Goal: Use online tool/utility

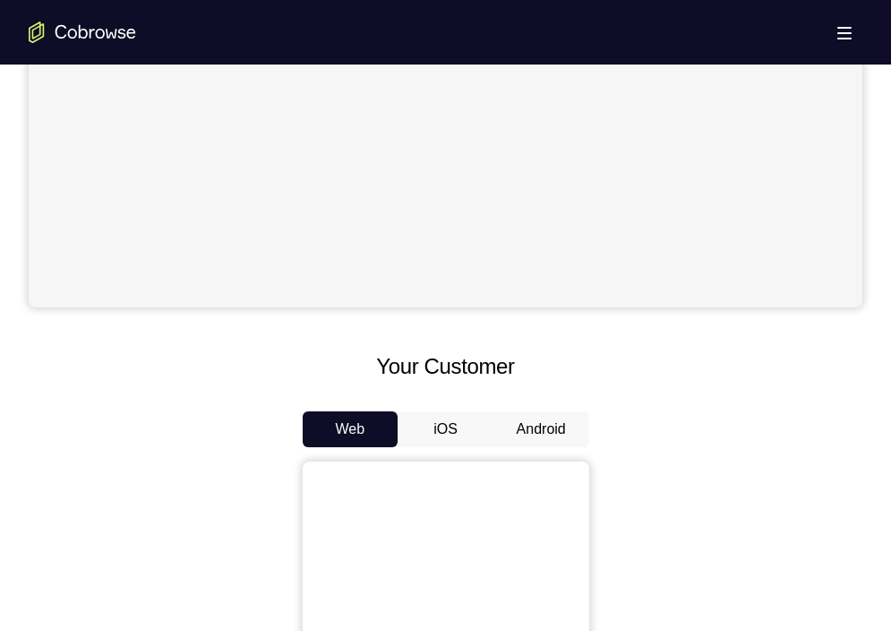
click at [541, 427] on button "Android" at bounding box center [542, 429] width 96 height 36
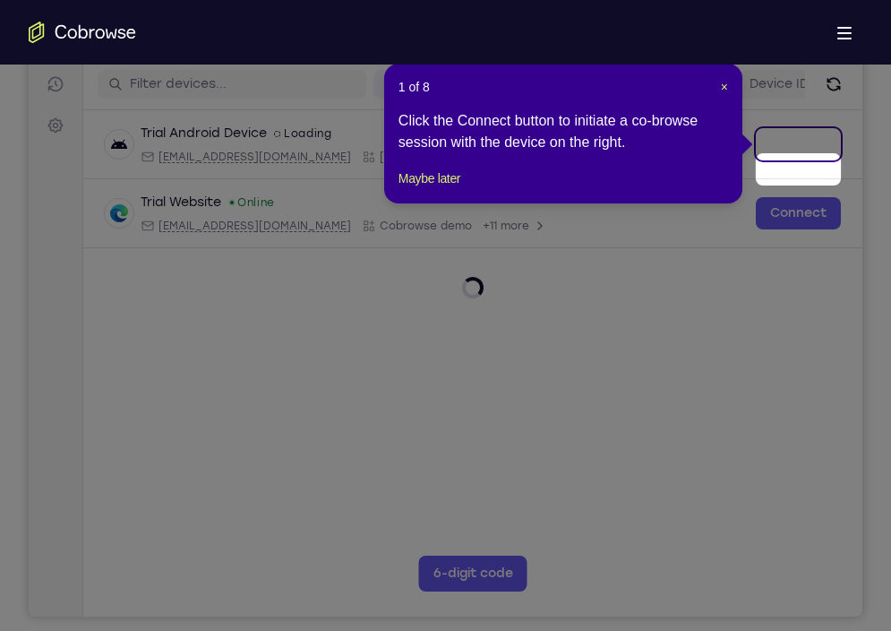
scroll to position [206, 0]
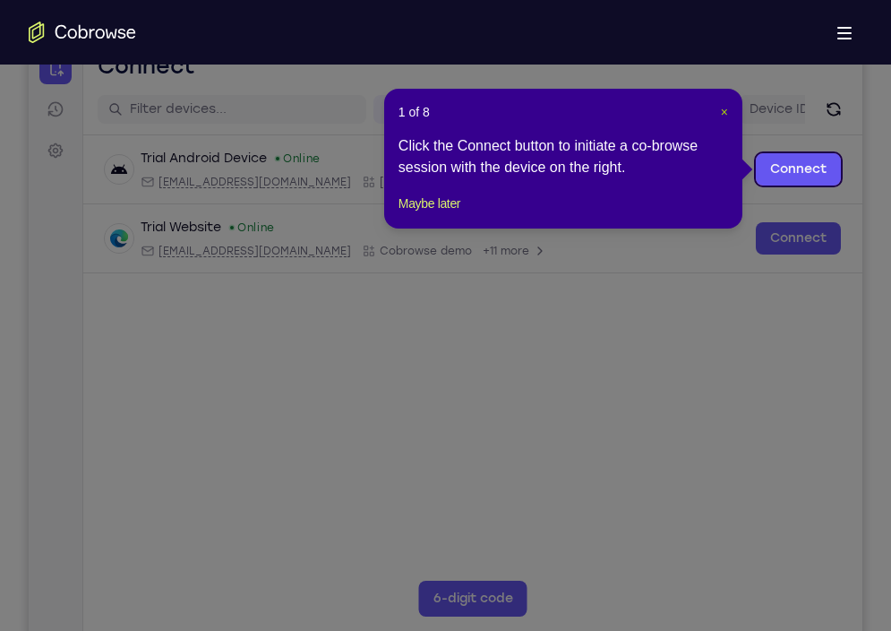
click at [723, 113] on span "×" at bounding box center [724, 112] width 7 height 14
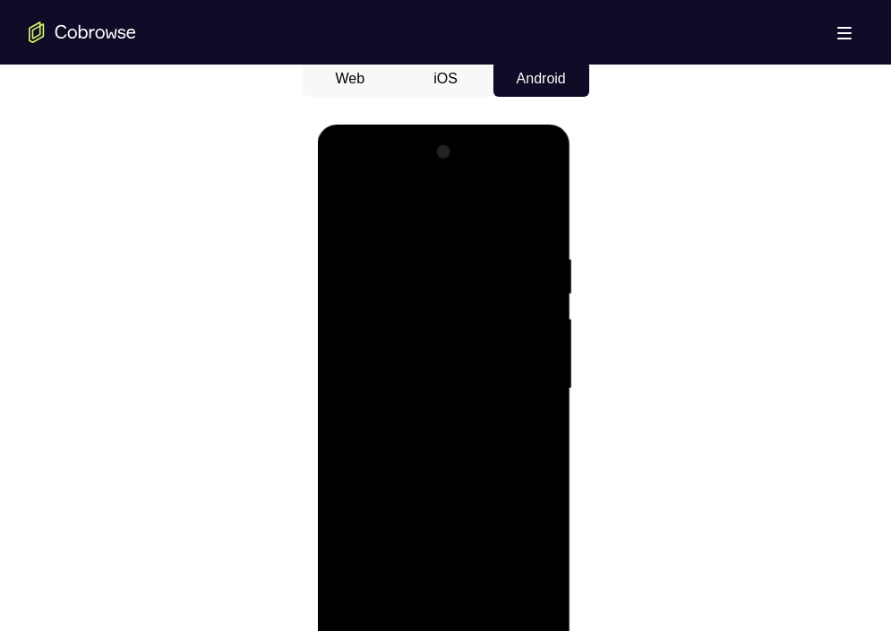
scroll to position [899, 0]
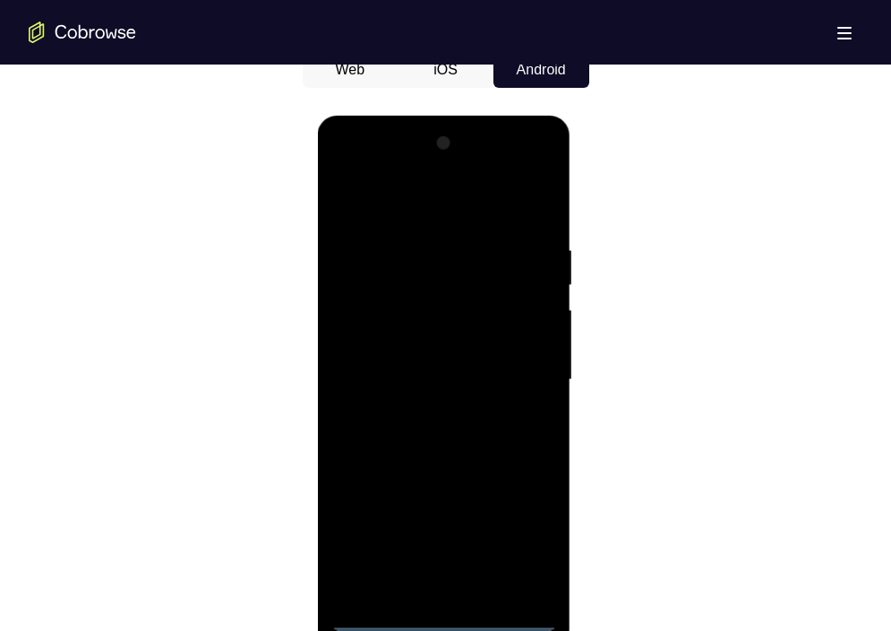
click at [449, 606] on div at bounding box center [444, 380] width 226 height 502
click at [445, 615] on div at bounding box center [444, 380] width 226 height 502
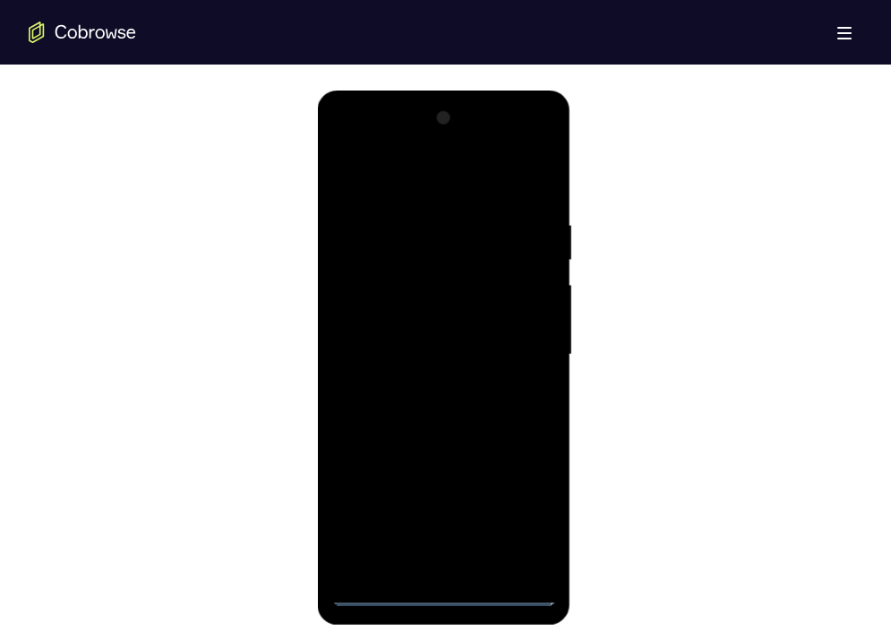
scroll to position [925, 0]
click at [529, 521] on div at bounding box center [444, 354] width 226 height 502
click at [407, 170] on div at bounding box center [444, 354] width 226 height 502
click at [520, 353] on div at bounding box center [444, 354] width 226 height 502
click at [425, 390] on div at bounding box center [444, 354] width 226 height 502
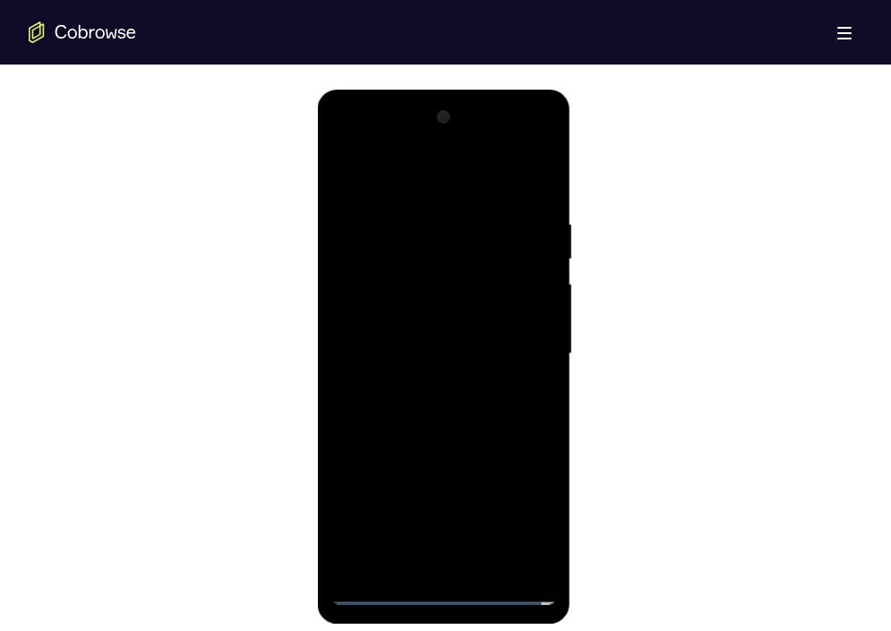
click at [443, 343] on div at bounding box center [444, 354] width 226 height 502
click at [444, 323] on div at bounding box center [444, 354] width 226 height 502
click at [428, 357] on div at bounding box center [444, 354] width 226 height 502
click at [422, 407] on div at bounding box center [444, 354] width 226 height 502
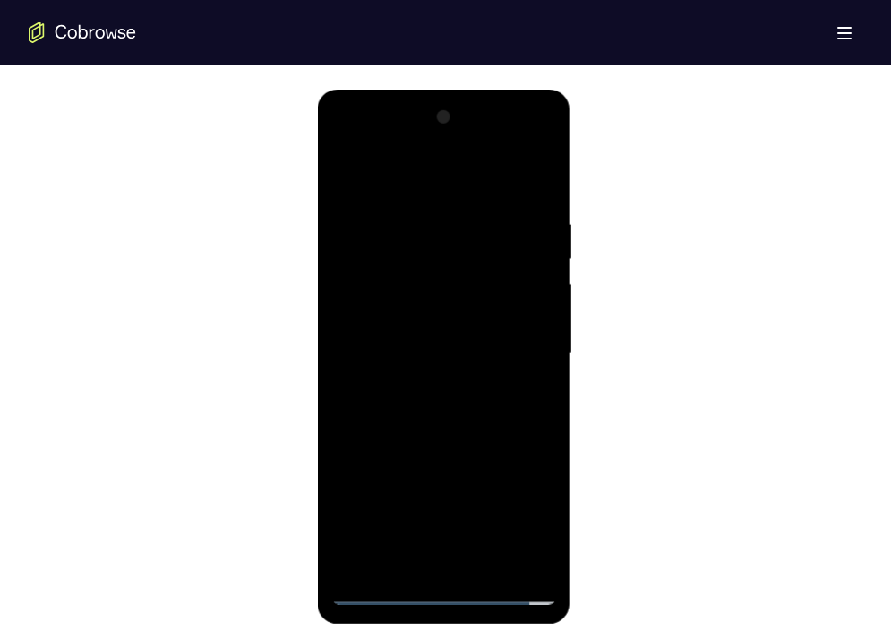
click at [422, 407] on div at bounding box center [444, 354] width 226 height 502
click at [418, 207] on div at bounding box center [444, 354] width 226 height 502
click at [546, 200] on div at bounding box center [444, 354] width 226 height 502
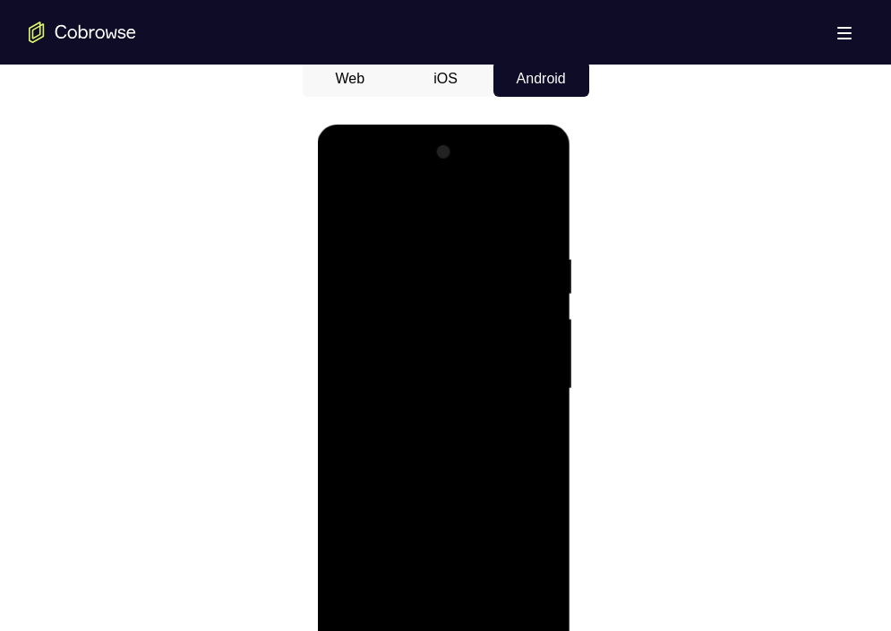
scroll to position [889, 0]
click at [423, 262] on div at bounding box center [444, 391] width 226 height 502
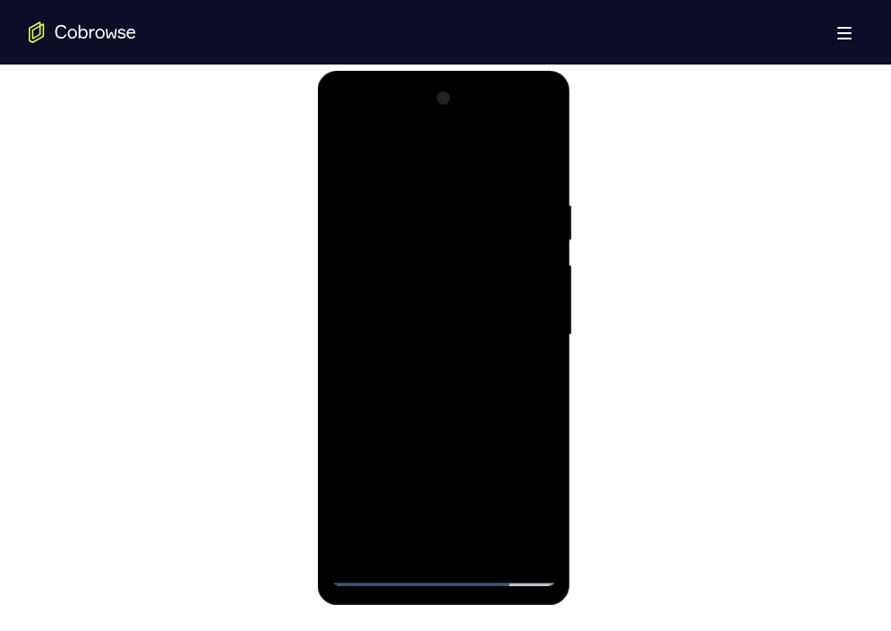
scroll to position [951, 0]
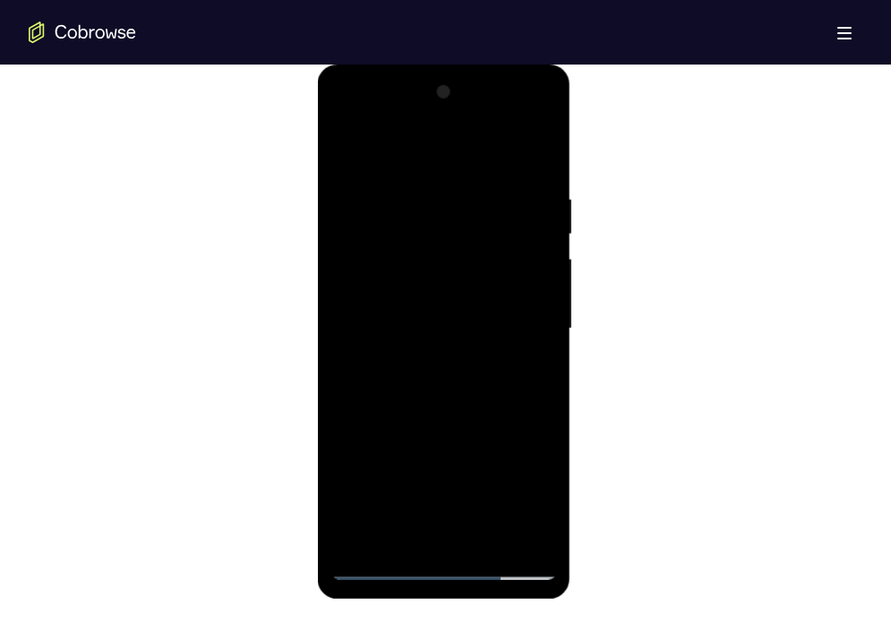
drag, startPoint x: 524, startPoint y: 393, endPoint x: 514, endPoint y: 409, distance: 18.1
click at [514, 409] on div at bounding box center [444, 329] width 226 height 502
click at [520, 386] on div at bounding box center [444, 329] width 226 height 502
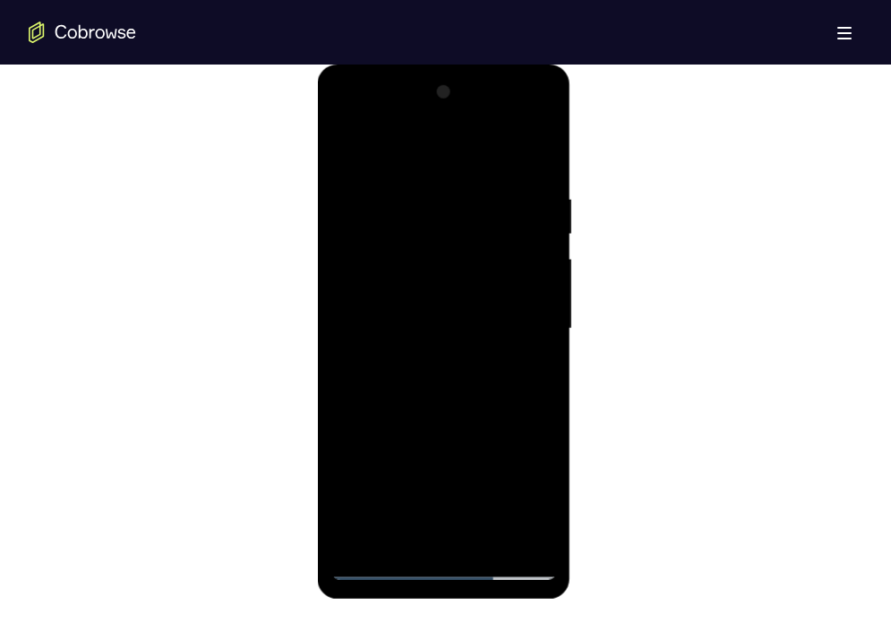
click at [520, 315] on div at bounding box center [444, 329] width 226 height 502
click at [529, 318] on div at bounding box center [444, 329] width 226 height 502
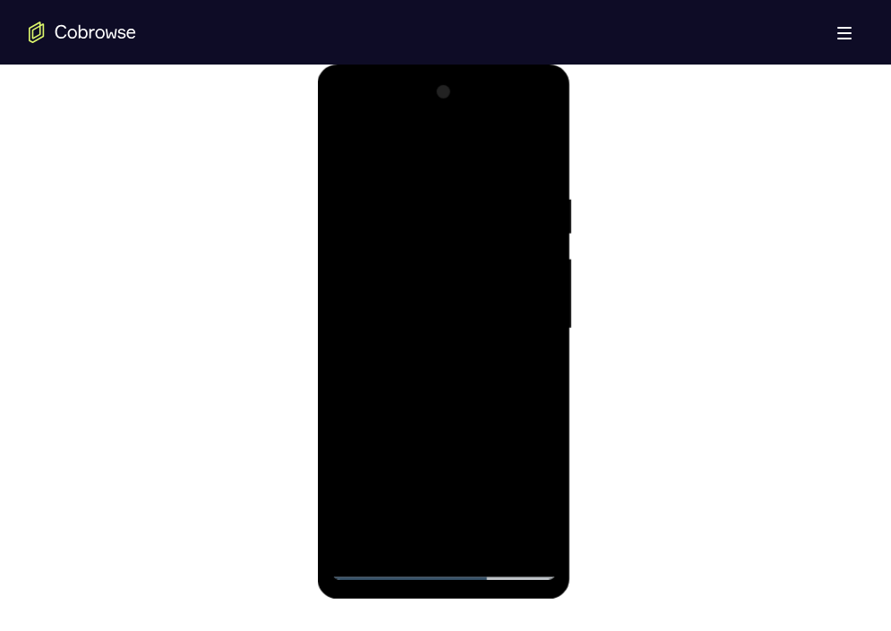
click at [529, 318] on div at bounding box center [444, 329] width 226 height 502
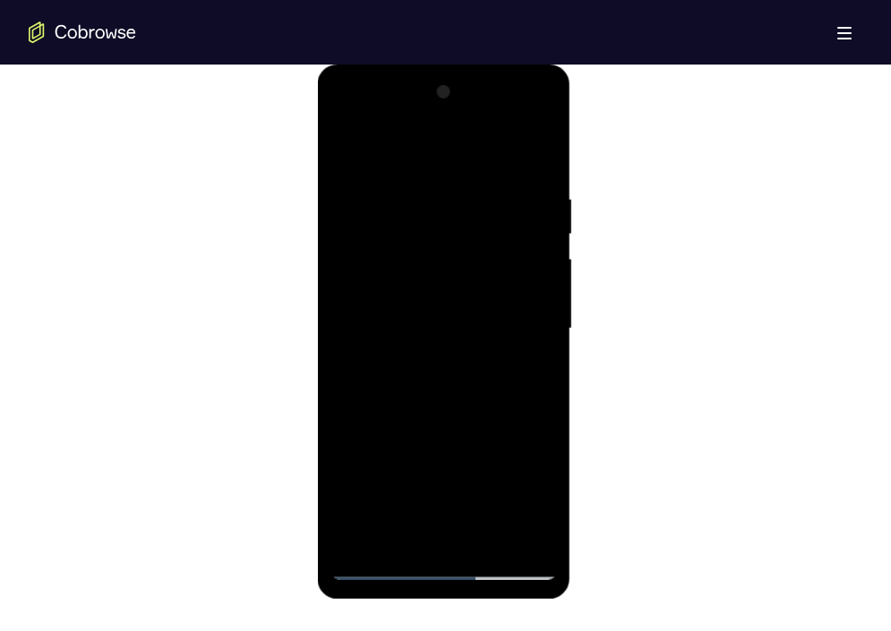
click at [529, 318] on div at bounding box center [444, 329] width 226 height 502
click at [492, 540] on div at bounding box center [444, 329] width 226 height 502
click at [474, 420] on div at bounding box center [444, 329] width 226 height 502
click at [352, 151] on div at bounding box center [444, 329] width 226 height 502
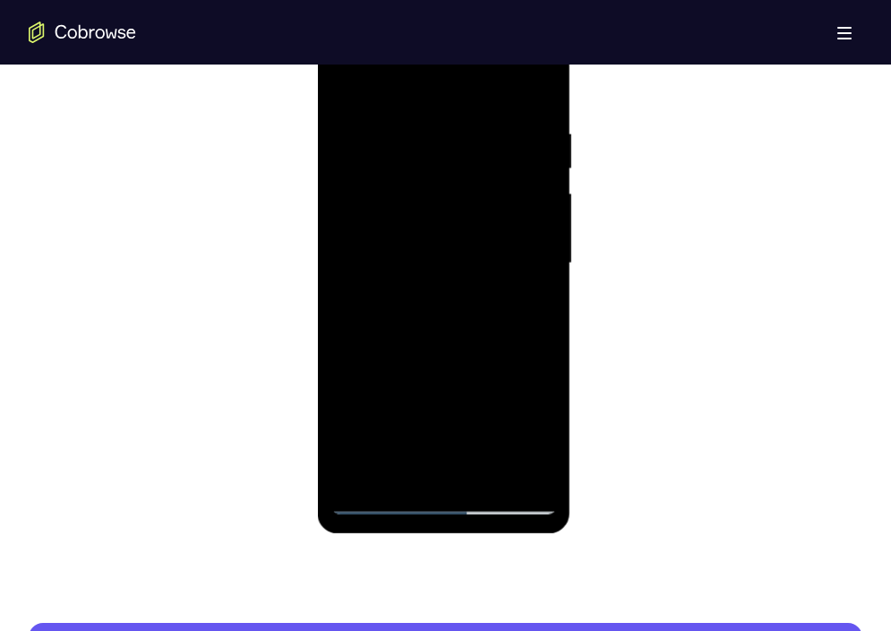
scroll to position [1019, 0]
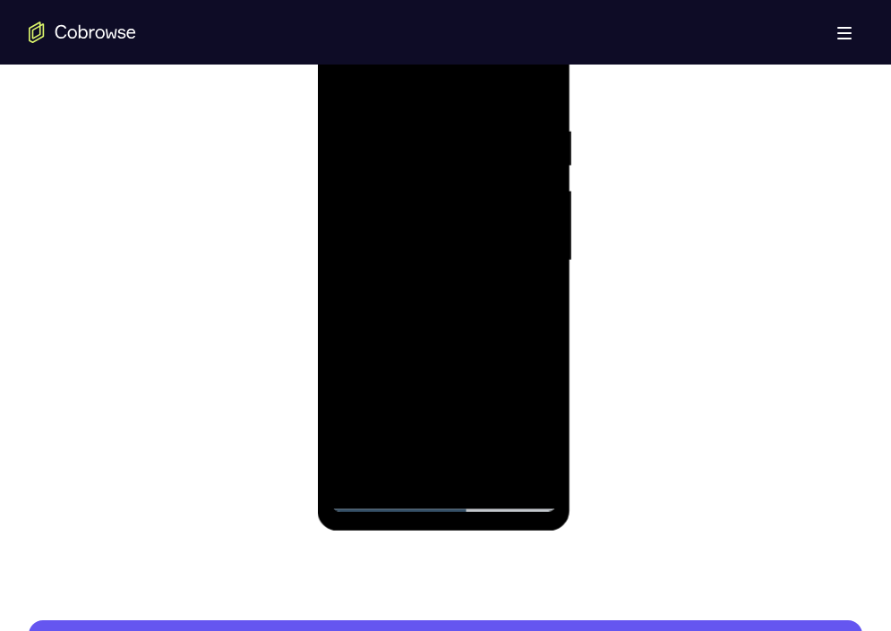
click at [452, 471] on div at bounding box center [444, 261] width 226 height 502
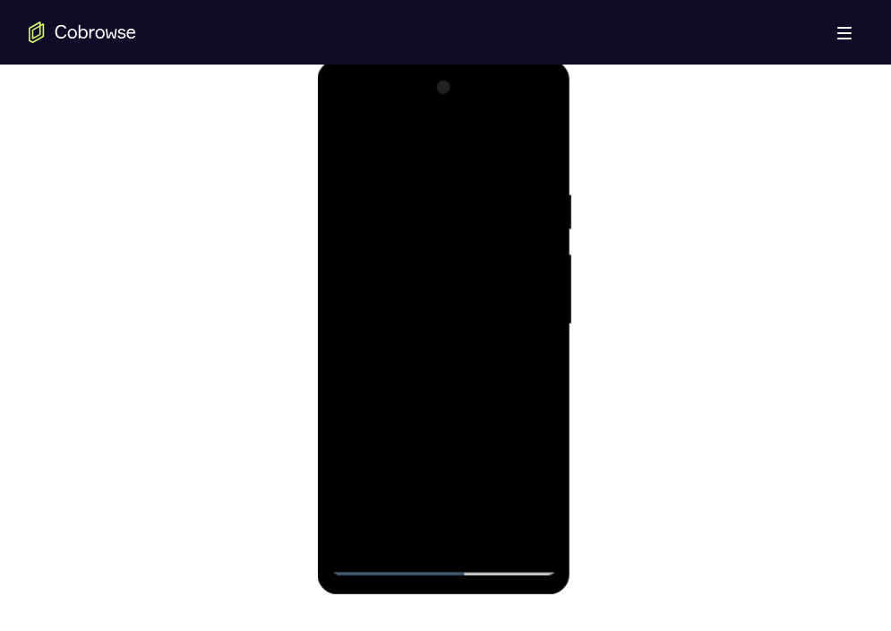
scroll to position [953, 0]
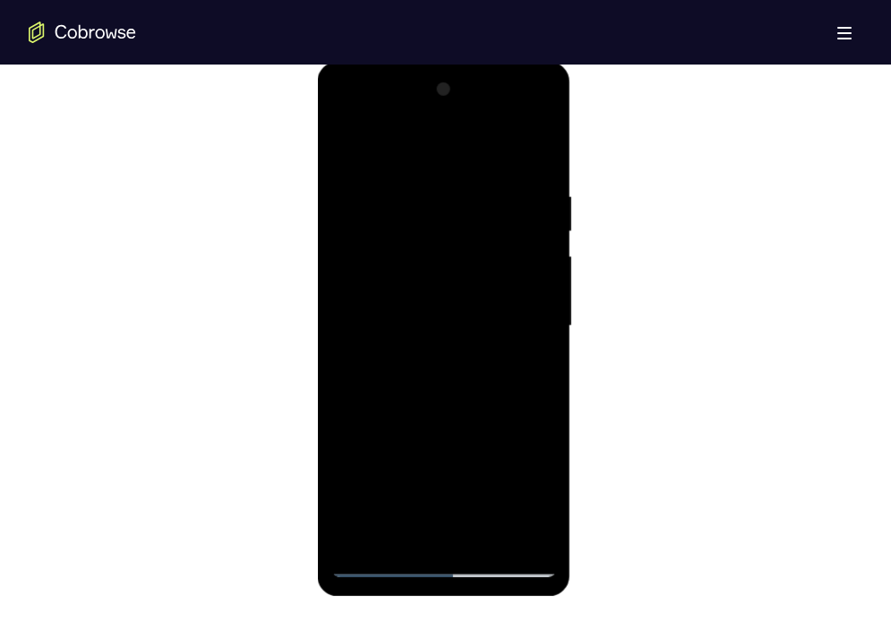
drag, startPoint x: 467, startPoint y: 423, endPoint x: 474, endPoint y: 200, distance: 223.2
click at [474, 200] on div at bounding box center [444, 326] width 226 height 502
drag, startPoint x: 495, startPoint y: 385, endPoint x: 521, endPoint y: 80, distance: 306.7
click at [521, 80] on div at bounding box center [444, 326] width 226 height 502
drag, startPoint x: 475, startPoint y: 388, endPoint x: 452, endPoint y: 80, distance: 309.0
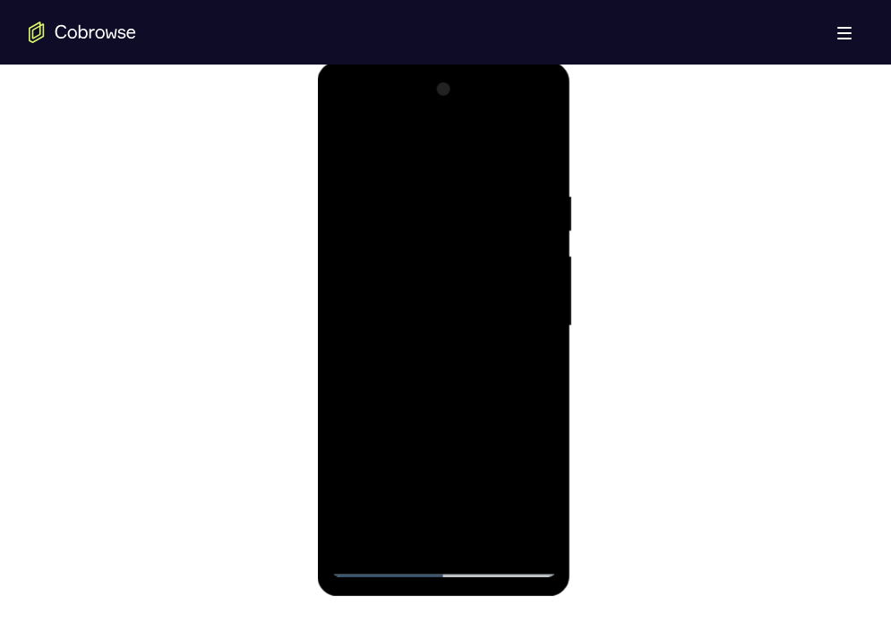
click at [452, 80] on div at bounding box center [444, 326] width 226 height 502
drag, startPoint x: 477, startPoint y: 437, endPoint x: 473, endPoint y: 16, distance: 421.1
click at [473, 62] on html "Online web based iOS Simulators and Android Emulators. Run iPhone, iPad, Mobile…" at bounding box center [445, 331] width 255 height 538
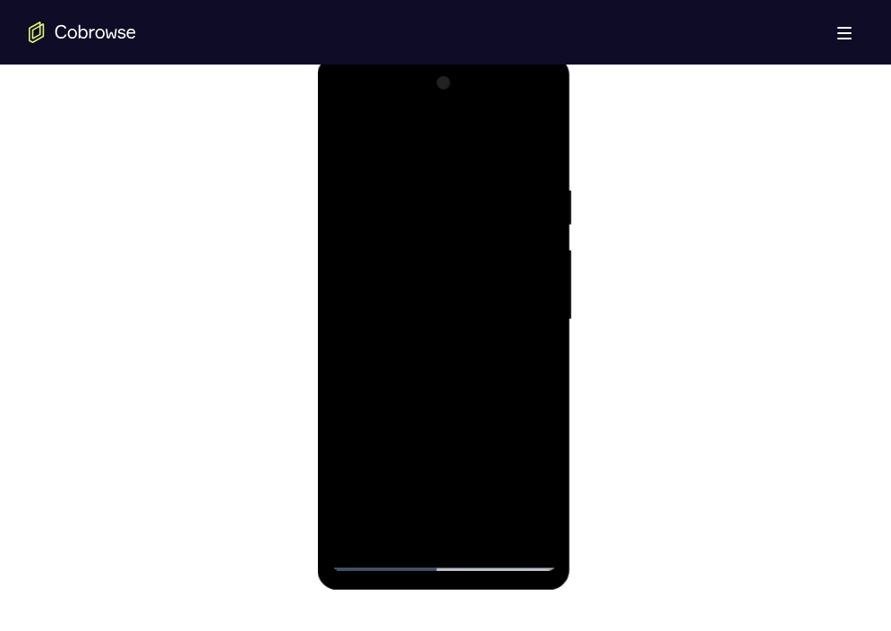
drag, startPoint x: 483, startPoint y: 408, endPoint x: 493, endPoint y: 132, distance: 276.1
click at [493, 132] on div at bounding box center [444, 320] width 226 height 502
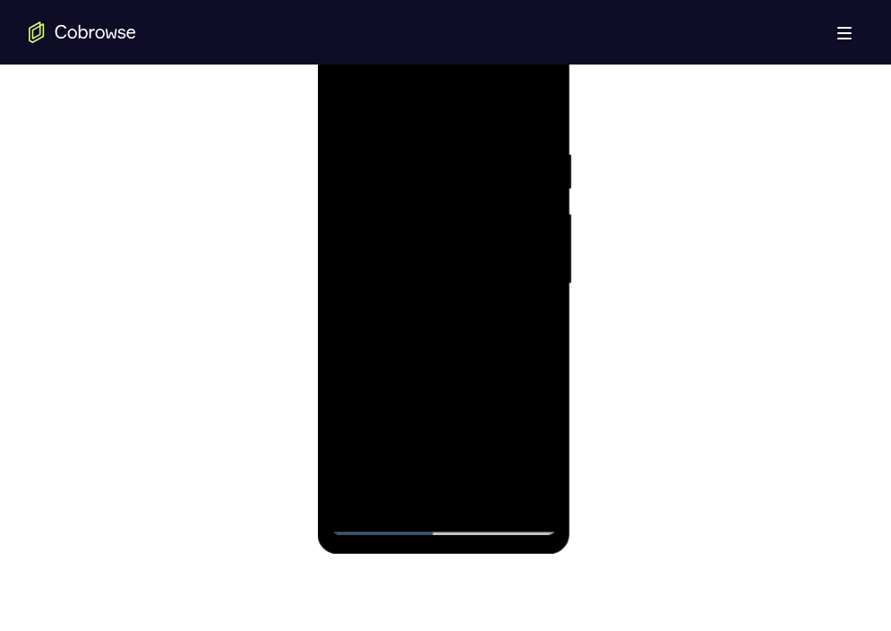
drag, startPoint x: 477, startPoint y: 398, endPoint x: 477, endPoint y: 117, distance: 280.4
click at [477, 117] on div at bounding box center [444, 284] width 226 height 502
drag, startPoint x: 477, startPoint y: 223, endPoint x: 513, endPoint y: 427, distance: 207.4
click at [513, 427] on div at bounding box center [444, 284] width 226 height 502
drag, startPoint x: 513, startPoint y: 427, endPoint x: 789, endPoint y: 63, distance: 457.3
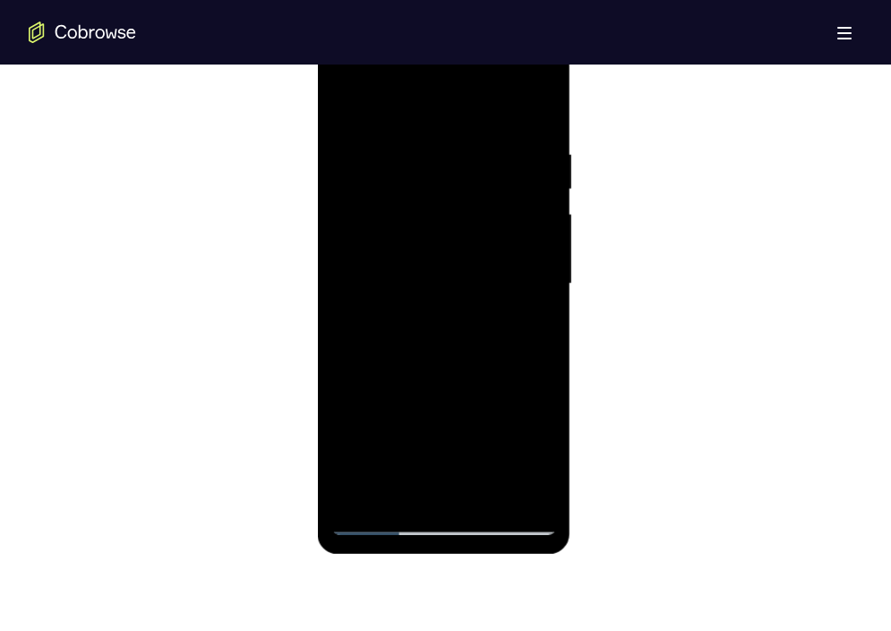
click at [471, 44] on div at bounding box center [444, 284] width 226 height 502
drag, startPoint x: 490, startPoint y: 356, endPoint x: 462, endPoint y: 108, distance: 248.8
click at [462, 108] on div at bounding box center [444, 284] width 226 height 502
drag, startPoint x: 503, startPoint y: 381, endPoint x: 510, endPoint y: 152, distance: 228.6
click at [510, 152] on div at bounding box center [444, 284] width 226 height 502
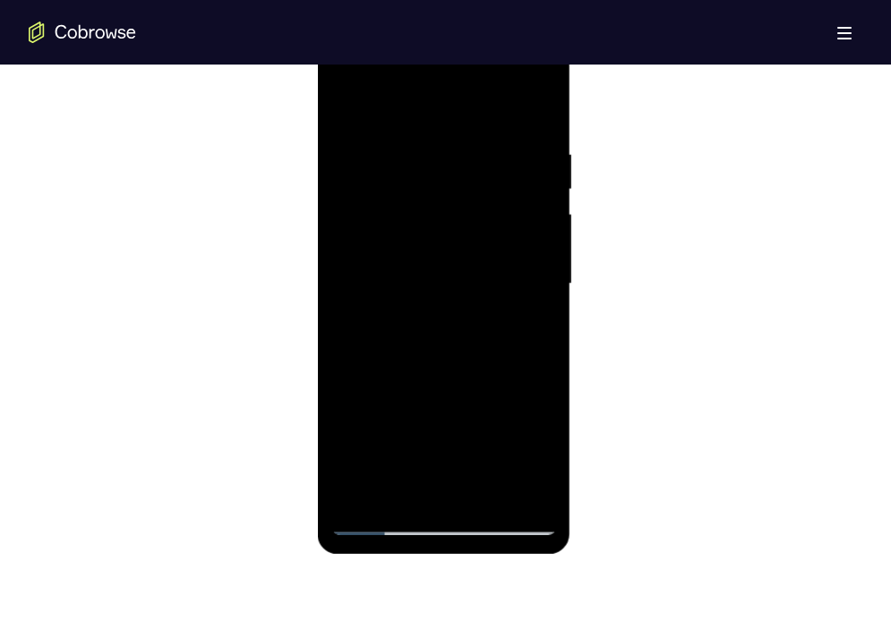
drag, startPoint x: 486, startPoint y: 391, endPoint x: 481, endPoint y: 8, distance: 382.6
click at [481, 20] on html "Online web based iOS Simulators and Android Emulators. Run iPhone, iPad, Mobile…" at bounding box center [445, 289] width 255 height 538
drag, startPoint x: 486, startPoint y: 420, endPoint x: 506, endPoint y: 11, distance: 409.9
click at [506, 20] on html "Online web based iOS Simulators and Android Emulators. Run iPhone, iPad, Mobile…" at bounding box center [445, 289] width 255 height 538
drag, startPoint x: 485, startPoint y: 421, endPoint x: 492, endPoint y: 43, distance: 378.1
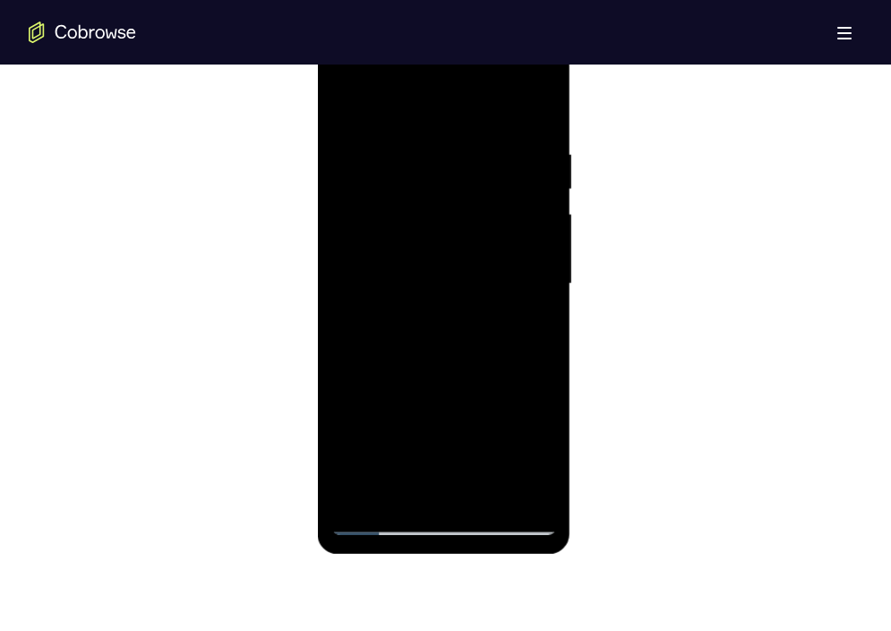
click at [492, 43] on div at bounding box center [444, 284] width 226 height 502
drag, startPoint x: 501, startPoint y: 427, endPoint x: 453, endPoint y: 15, distance: 414.8
click at [453, 20] on html "Online web based iOS Simulators and Android Emulators. Run iPhone, iPad, Mobile…" at bounding box center [445, 289] width 255 height 538
drag, startPoint x: 471, startPoint y: 422, endPoint x: 501, endPoint y: 45, distance: 378.3
click at [501, 45] on div at bounding box center [444, 284] width 226 height 502
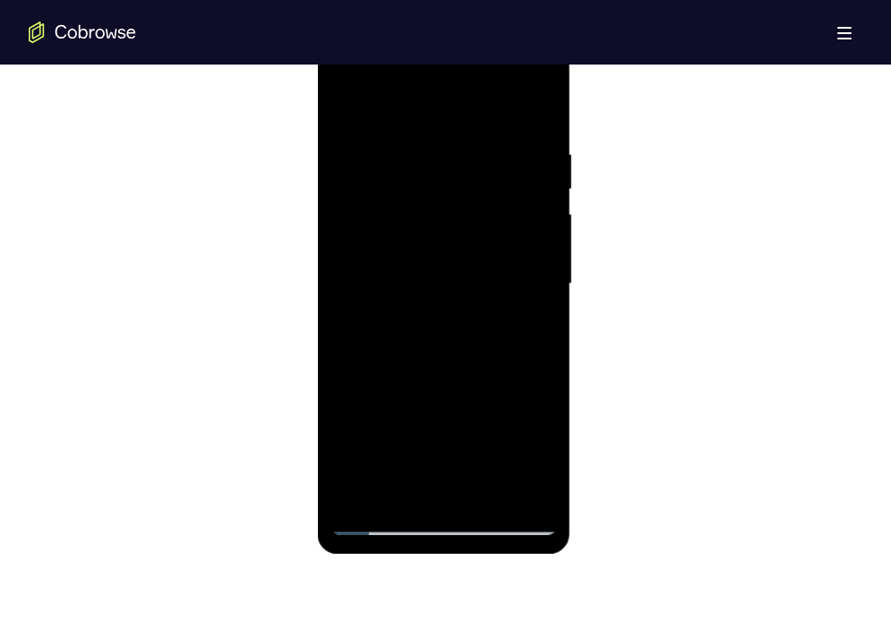
drag, startPoint x: 480, startPoint y: 408, endPoint x: 443, endPoint y: -18, distance: 427.1
click at [443, 20] on html "Online web based iOS Simulators and Android Emulators. Run iPhone, iPad, Mobile…" at bounding box center [445, 289] width 255 height 538
drag, startPoint x: 454, startPoint y: 401, endPoint x: 458, endPoint y: 64, distance: 337.8
click at [458, 64] on div at bounding box center [444, 284] width 226 height 502
drag, startPoint x: 494, startPoint y: 413, endPoint x: 504, endPoint y: 77, distance: 336.1
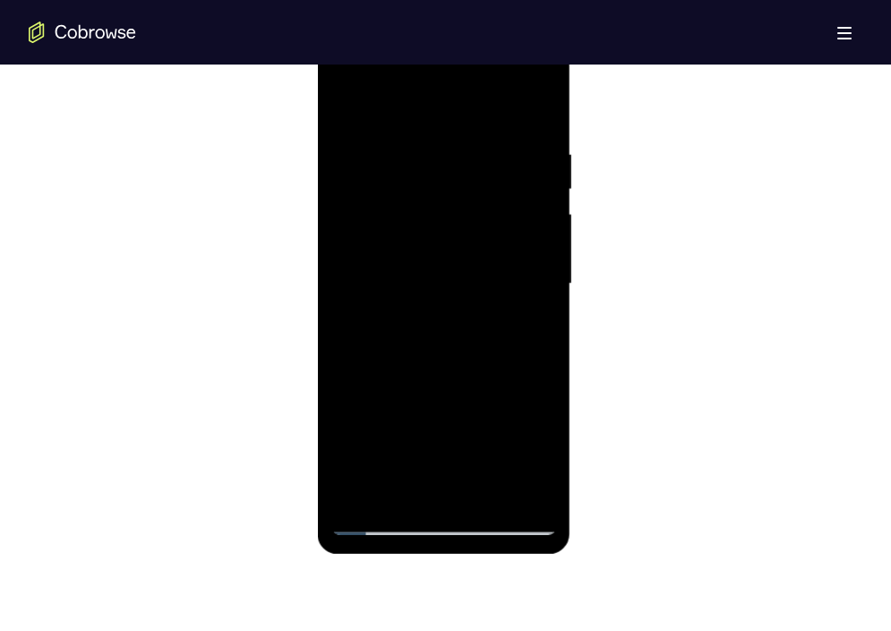
click at [504, 77] on div at bounding box center [444, 284] width 226 height 502
drag, startPoint x: 499, startPoint y: 422, endPoint x: 468, endPoint y: 60, distance: 363.3
click at [468, 60] on div at bounding box center [444, 284] width 226 height 502
drag, startPoint x: 488, startPoint y: 417, endPoint x: 491, endPoint y: 62, distance: 355.7
click at [491, 62] on div at bounding box center [444, 284] width 226 height 502
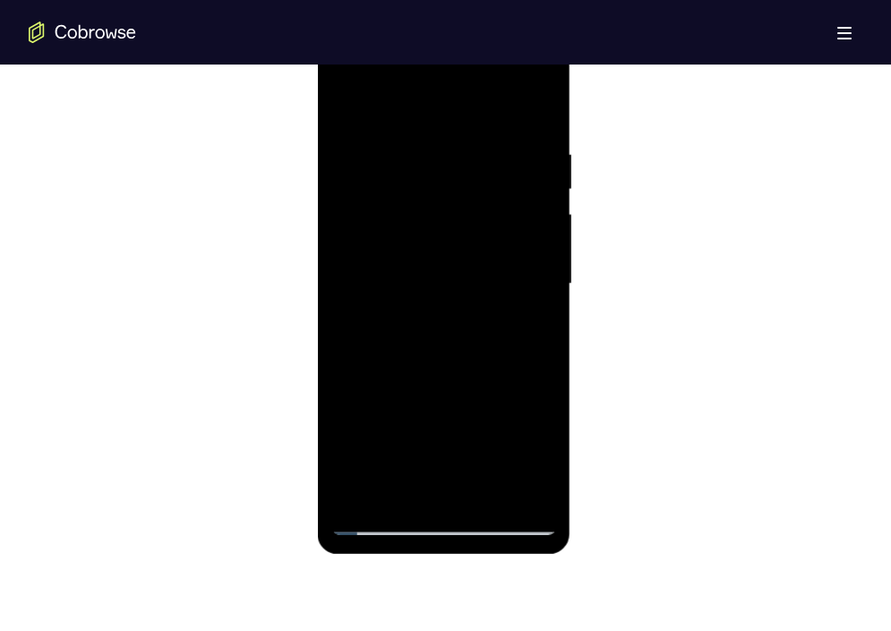
drag, startPoint x: 492, startPoint y: 435, endPoint x: 499, endPoint y: 39, distance: 396.0
click at [499, 39] on div at bounding box center [444, 284] width 226 height 502
drag, startPoint x: 512, startPoint y: 422, endPoint x: 488, endPoint y: 32, distance: 390.4
click at [488, 33] on div at bounding box center [444, 284] width 226 height 502
drag, startPoint x: 504, startPoint y: 426, endPoint x: 496, endPoint y: 45, distance: 381.7
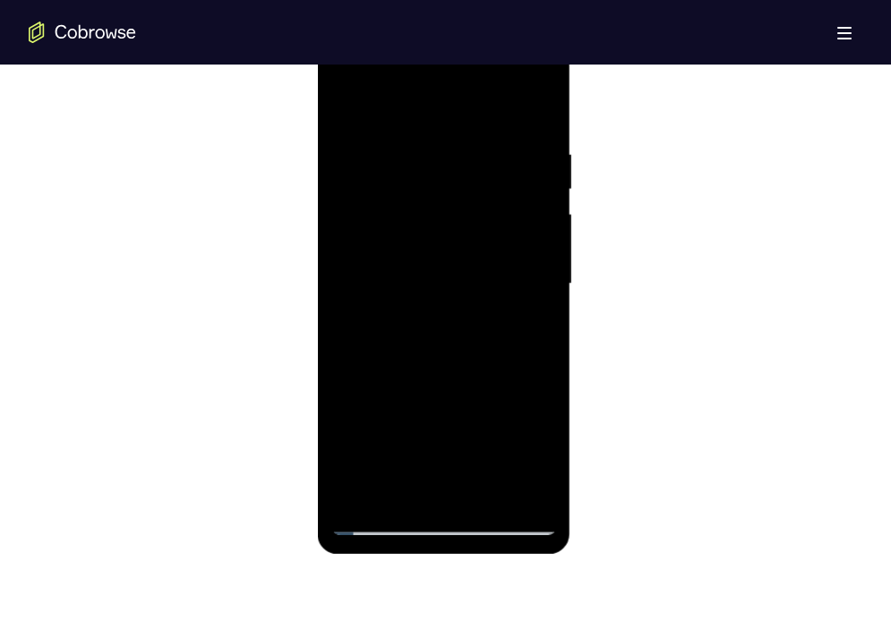
click at [496, 45] on div at bounding box center [444, 284] width 226 height 502
drag, startPoint x: 494, startPoint y: 427, endPoint x: 465, endPoint y: -12, distance: 439.9
click at [465, 20] on html "Online web based iOS Simulators and Android Emulators. Run iPhone, iPad, Mobile…" at bounding box center [445, 289] width 255 height 538
drag, startPoint x: 497, startPoint y: 419, endPoint x: 458, endPoint y: 34, distance: 387.2
click at [458, 34] on div at bounding box center [444, 284] width 226 height 502
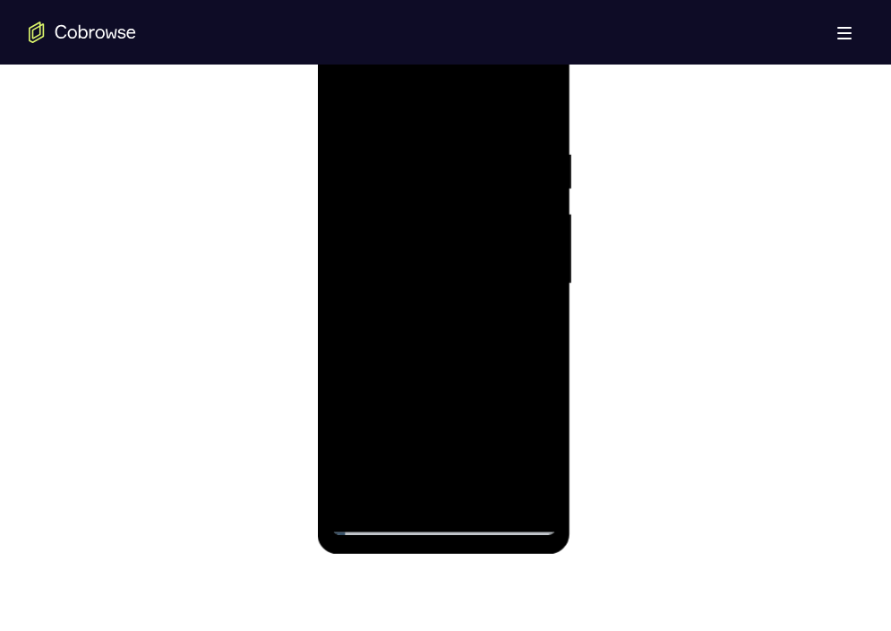
drag, startPoint x: 492, startPoint y: 421, endPoint x: 458, endPoint y: 30, distance: 393.0
click at [458, 30] on div at bounding box center [445, 287] width 254 height 534
drag, startPoint x: 488, startPoint y: 390, endPoint x: 477, endPoint y: -30, distance: 420.3
click at [477, 20] on html "Online web based iOS Simulators and Android Emulators. Run iPhone, iPad, Mobile…" at bounding box center [445, 289] width 255 height 538
drag, startPoint x: 503, startPoint y: 410, endPoint x: 477, endPoint y: 7, distance: 404.0
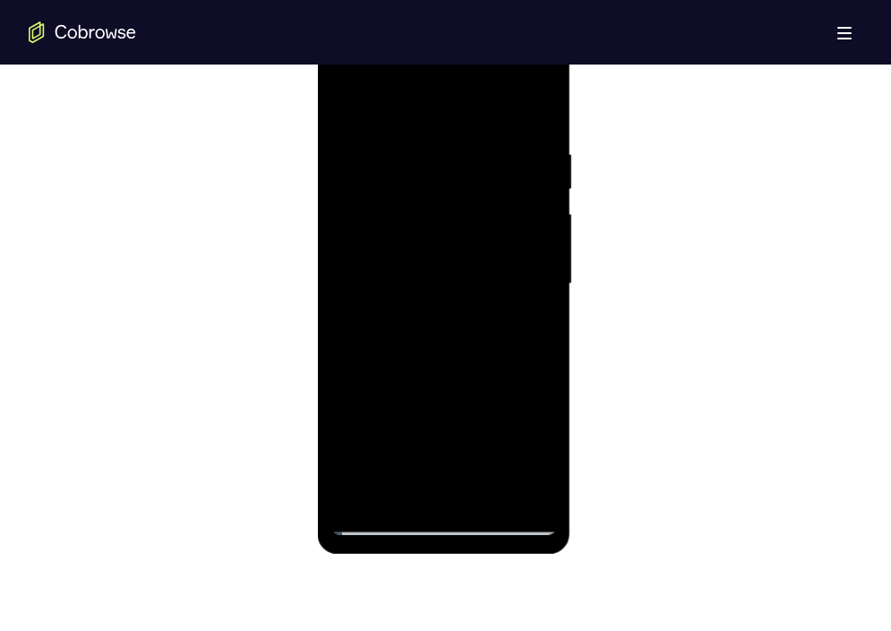
click at [477, 20] on html "Online web based iOS Simulators and Android Emulators. Run iPhone, iPad, Mobile…" at bounding box center [445, 289] width 255 height 538
drag, startPoint x: 522, startPoint y: 430, endPoint x: 522, endPoint y: 121, distance: 309.1
click at [522, 121] on div at bounding box center [444, 284] width 226 height 502
drag, startPoint x: 476, startPoint y: 421, endPoint x: 437, endPoint y: 60, distance: 363.1
click at [437, 60] on div at bounding box center [444, 284] width 226 height 502
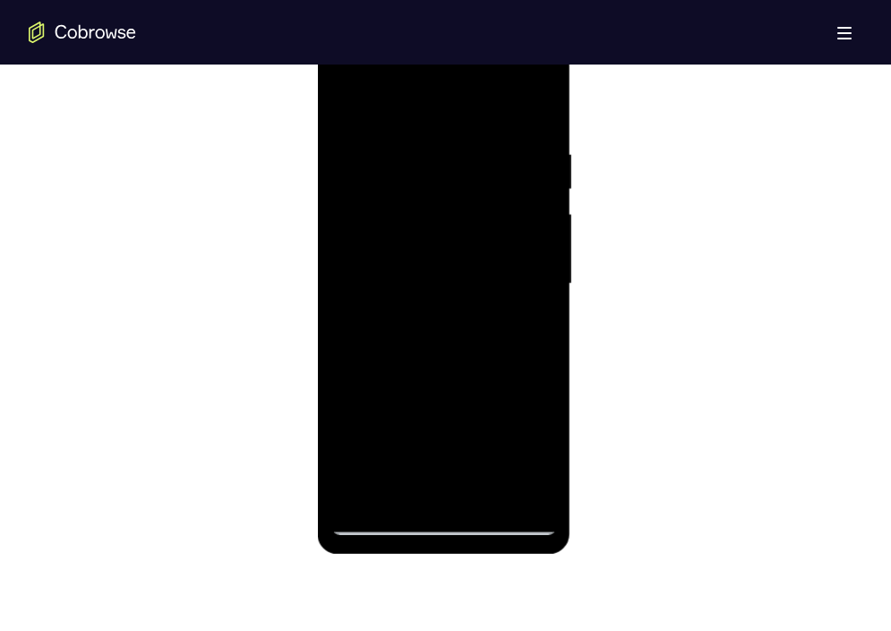
drag, startPoint x: 492, startPoint y: 405, endPoint x: 486, endPoint y: 57, distance: 347.6
click at [486, 57] on div at bounding box center [444, 284] width 226 height 502
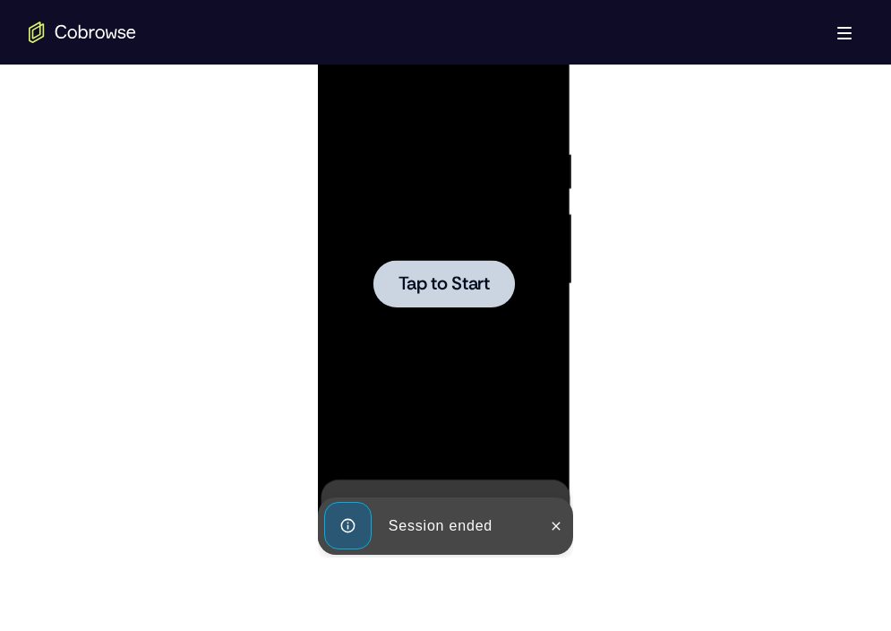
click at [451, 283] on span "Tap to Start" at bounding box center [444, 284] width 91 height 18
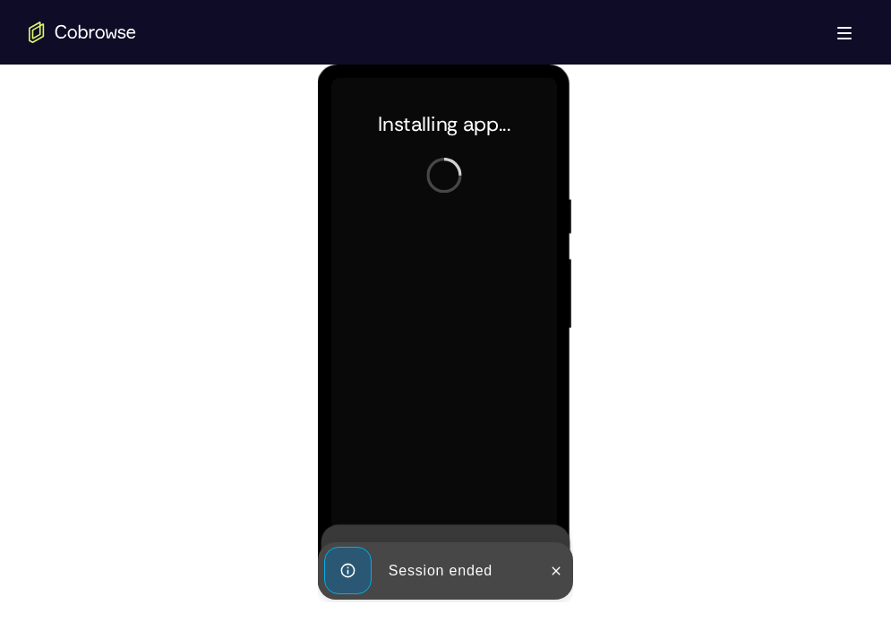
scroll to position [945, 0]
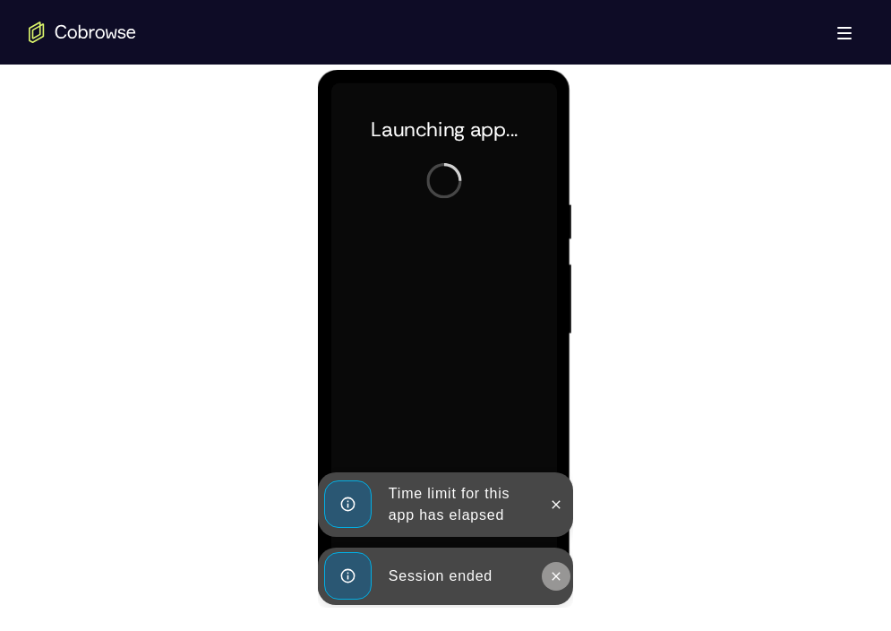
click at [552, 579] on icon at bounding box center [556, 576] width 14 height 14
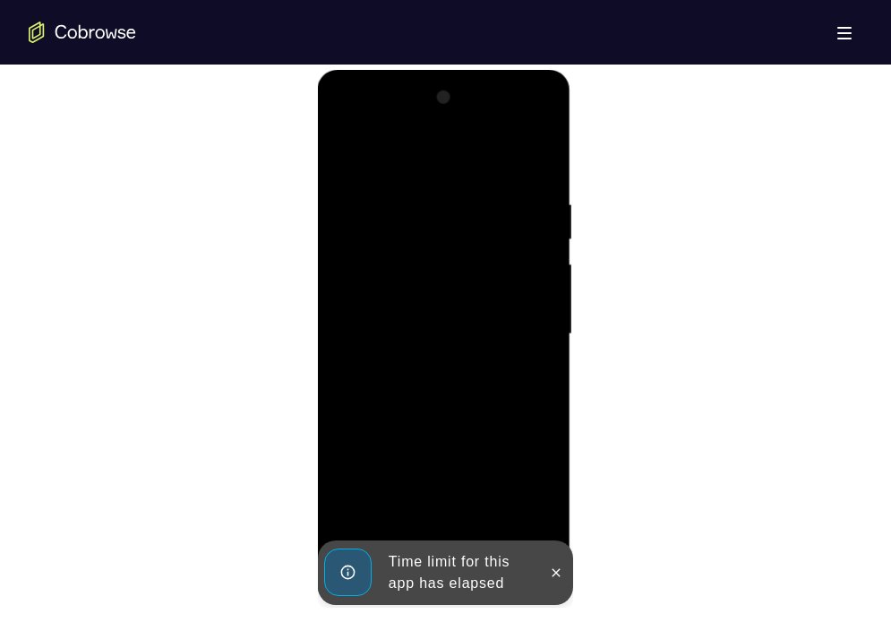
click at [552, 579] on icon at bounding box center [556, 572] width 14 height 14
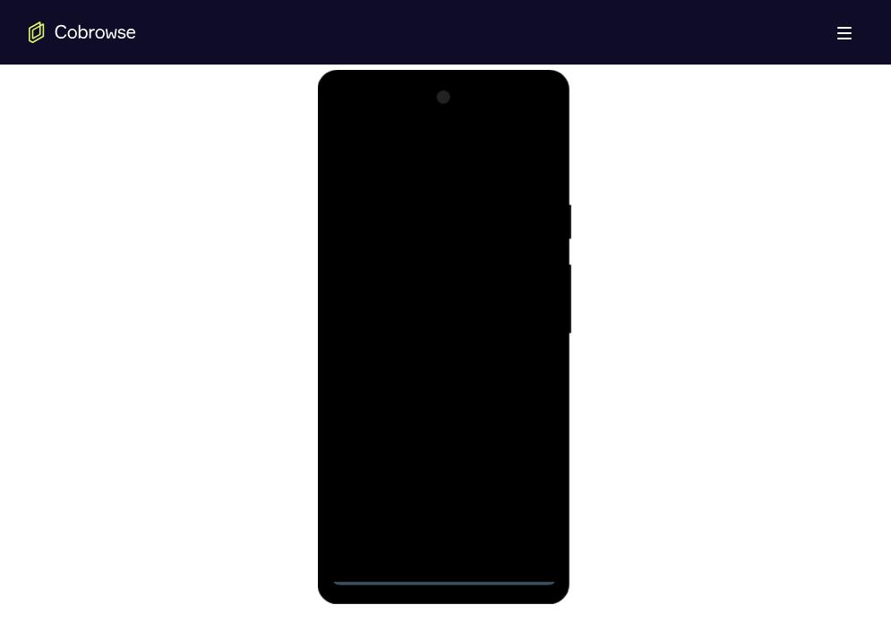
click at [438, 573] on div at bounding box center [444, 334] width 226 height 502
click at [523, 503] on div at bounding box center [444, 334] width 226 height 502
click at [444, 158] on div at bounding box center [444, 334] width 226 height 502
click at [510, 323] on div at bounding box center [444, 334] width 226 height 502
click at [422, 366] on div at bounding box center [444, 334] width 226 height 502
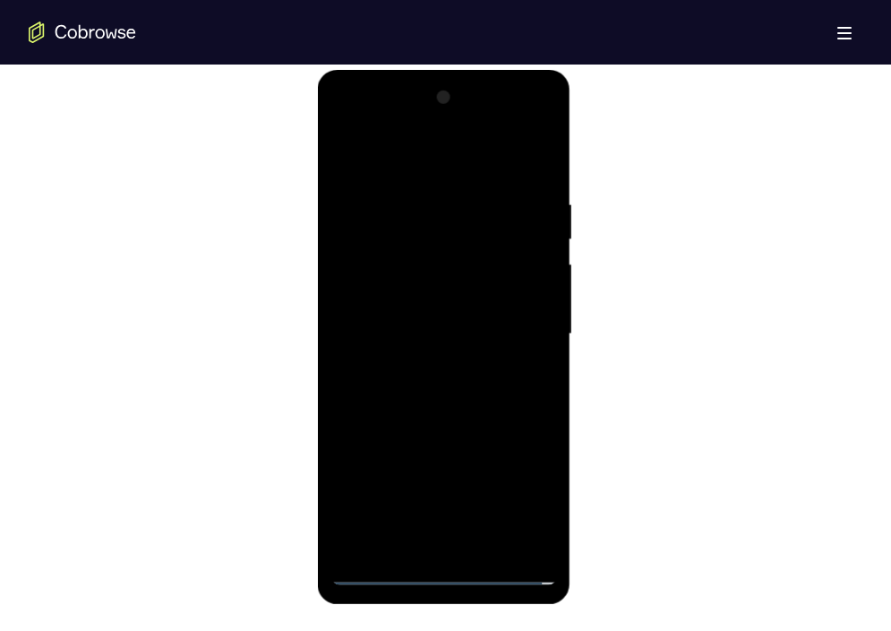
click at [430, 316] on div at bounding box center [444, 334] width 226 height 502
click at [424, 291] on div at bounding box center [444, 334] width 226 height 502
click at [428, 331] on div at bounding box center [444, 334] width 226 height 502
click at [421, 401] on div at bounding box center [444, 334] width 226 height 502
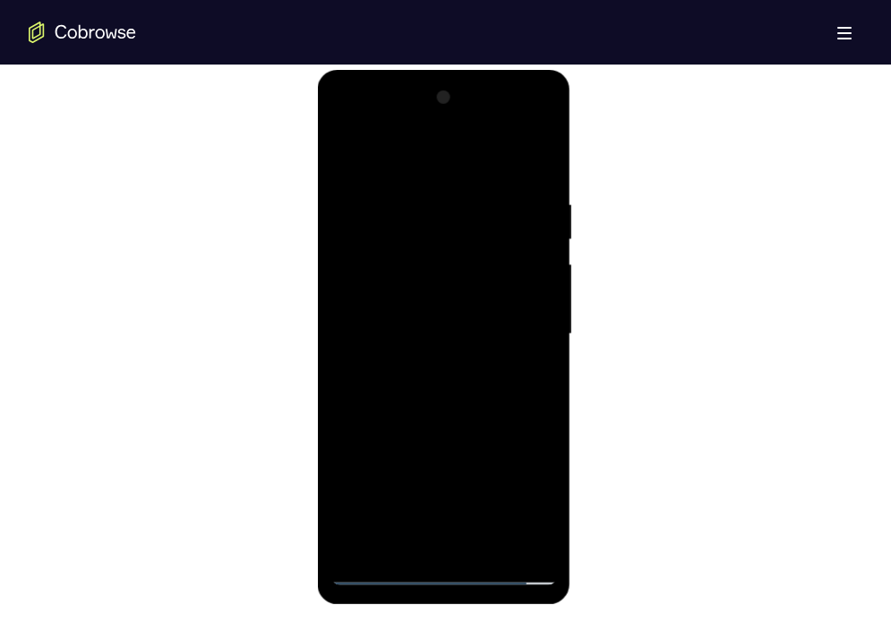
click at [449, 547] on div at bounding box center [444, 334] width 226 height 502
click at [537, 170] on div at bounding box center [444, 334] width 226 height 502
drag, startPoint x: 474, startPoint y: 454, endPoint x: 469, endPoint y: 165, distance: 289.4
click at [469, 165] on div at bounding box center [444, 334] width 226 height 502
drag, startPoint x: 484, startPoint y: 476, endPoint x: 480, endPoint y: 174, distance: 301.9
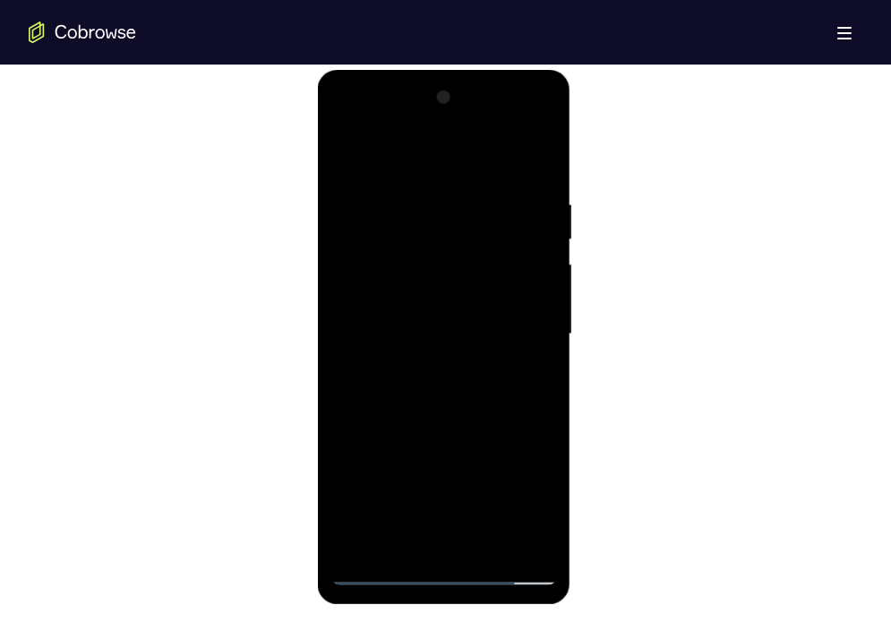
click at [480, 174] on div at bounding box center [444, 334] width 226 height 502
drag, startPoint x: 482, startPoint y: 469, endPoint x: 473, endPoint y: 135, distance: 334.3
click at [473, 135] on div at bounding box center [444, 334] width 226 height 502
drag, startPoint x: 494, startPoint y: 465, endPoint x: 486, endPoint y: 159, distance: 305.6
click at [486, 159] on div at bounding box center [444, 334] width 226 height 502
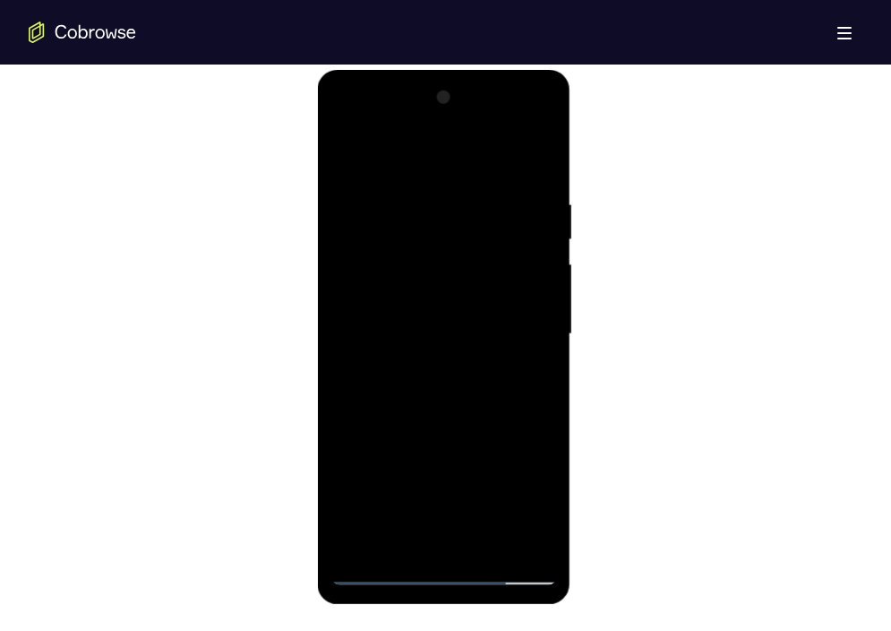
drag, startPoint x: 496, startPoint y: 453, endPoint x: 485, endPoint y: 152, distance: 301.2
click at [485, 152] on div at bounding box center [444, 334] width 226 height 502
drag, startPoint x: 510, startPoint y: 412, endPoint x: 500, endPoint y: 107, distance: 305.6
click at [500, 107] on div at bounding box center [444, 334] width 226 height 502
drag, startPoint x: 485, startPoint y: 449, endPoint x: 459, endPoint y: 51, distance: 398.6
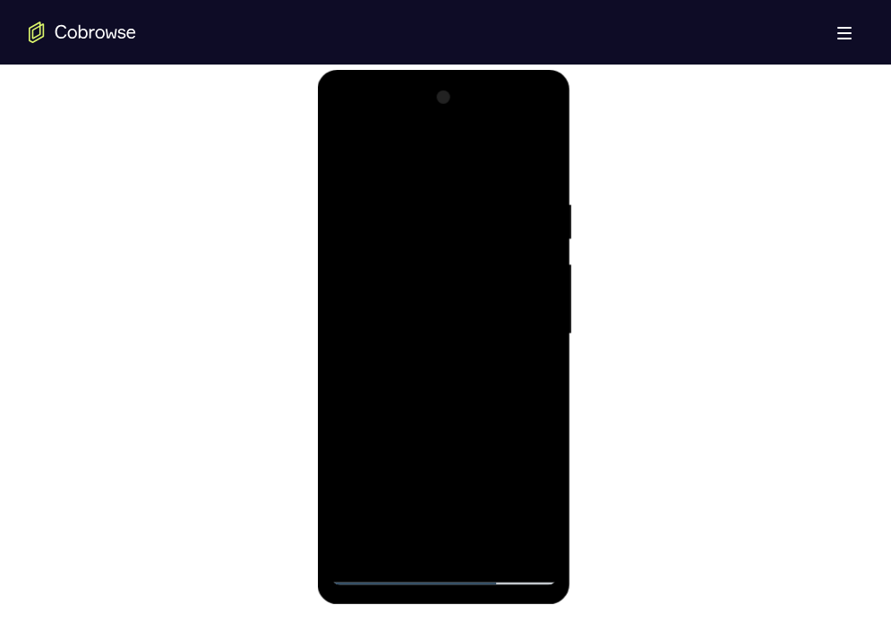
click at [459, 70] on html "Online web based iOS Simulators and Android Emulators. Run iPhone, iPad, Mobile…" at bounding box center [445, 339] width 255 height 538
click at [540, 452] on div at bounding box center [444, 334] width 226 height 502
click at [374, 233] on div at bounding box center [444, 334] width 226 height 502
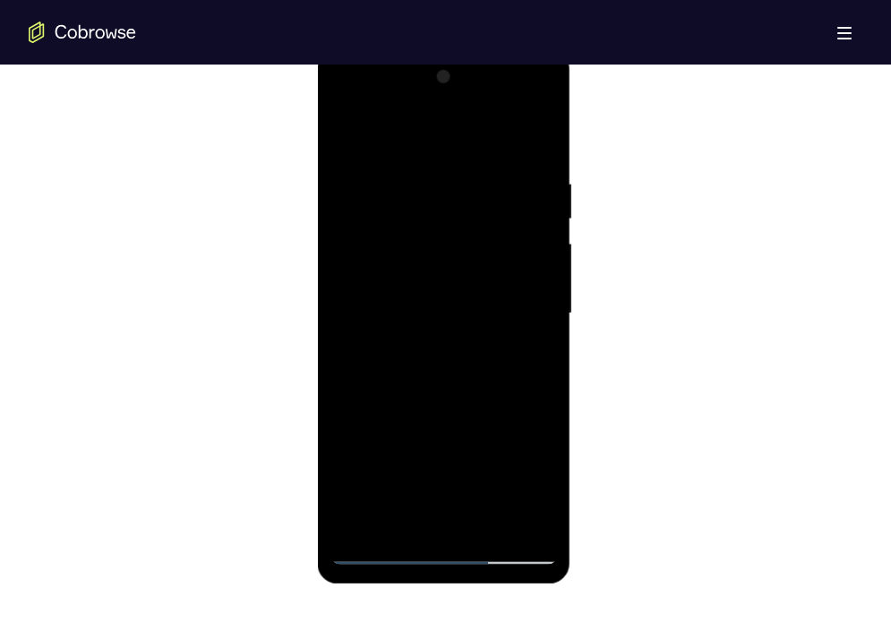
scroll to position [969, 0]
click at [462, 506] on div at bounding box center [444, 310] width 226 height 502
drag, startPoint x: 436, startPoint y: 396, endPoint x: 430, endPoint y: 125, distance: 271.5
click at [430, 125] on div at bounding box center [444, 310] width 226 height 502
drag, startPoint x: 495, startPoint y: 461, endPoint x: 493, endPoint y: 145, distance: 316.2
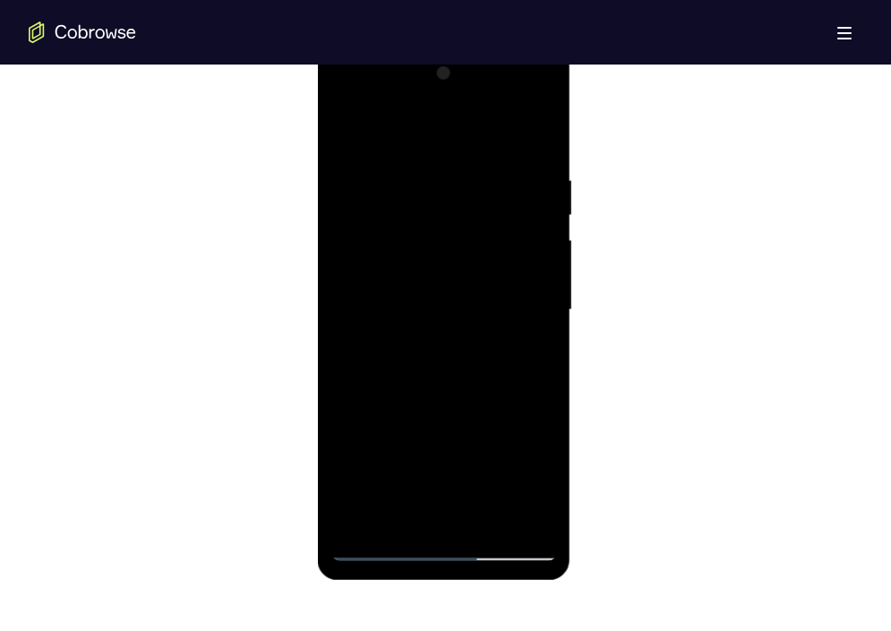
click at [493, 145] on div at bounding box center [444, 310] width 226 height 502
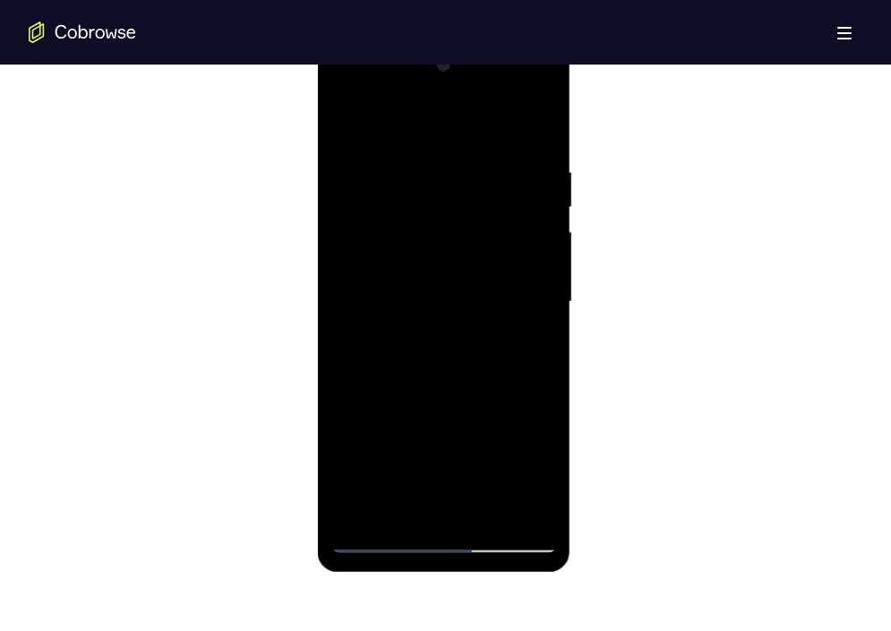
scroll to position [976, 0]
drag, startPoint x: 490, startPoint y: 432, endPoint x: 460, endPoint y: 96, distance: 337.3
click at [460, 96] on div at bounding box center [444, 303] width 226 height 502
drag, startPoint x: 492, startPoint y: 415, endPoint x: 470, endPoint y: 94, distance: 321.4
click at [470, 94] on div at bounding box center [444, 303] width 226 height 502
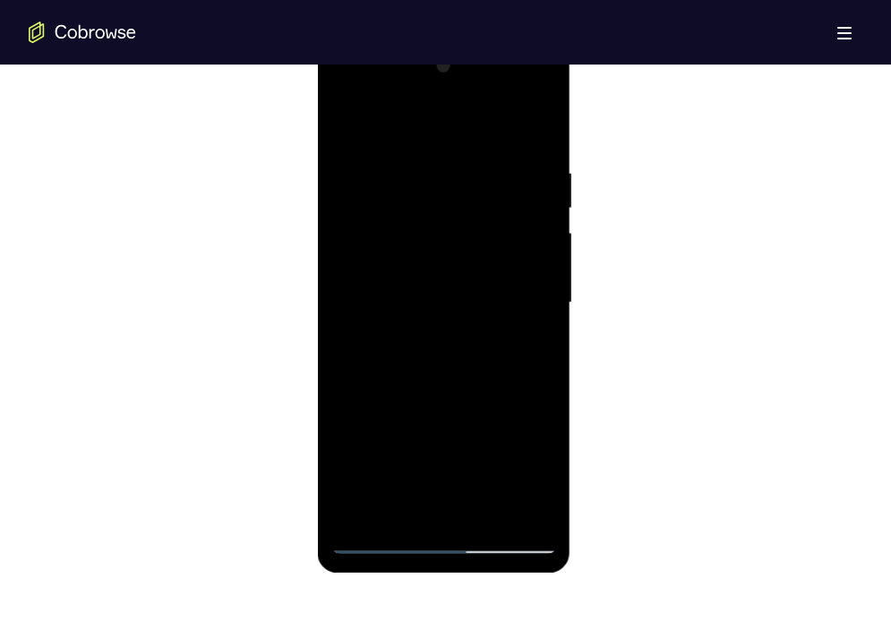
drag, startPoint x: 495, startPoint y: 437, endPoint x: 493, endPoint y: 160, distance: 276.8
click at [493, 160] on div at bounding box center [444, 303] width 226 height 502
drag, startPoint x: 499, startPoint y: 442, endPoint x: 495, endPoint y: 136, distance: 305.5
click at [495, 136] on div at bounding box center [444, 303] width 226 height 502
click at [542, 425] on div at bounding box center [444, 303] width 226 height 502
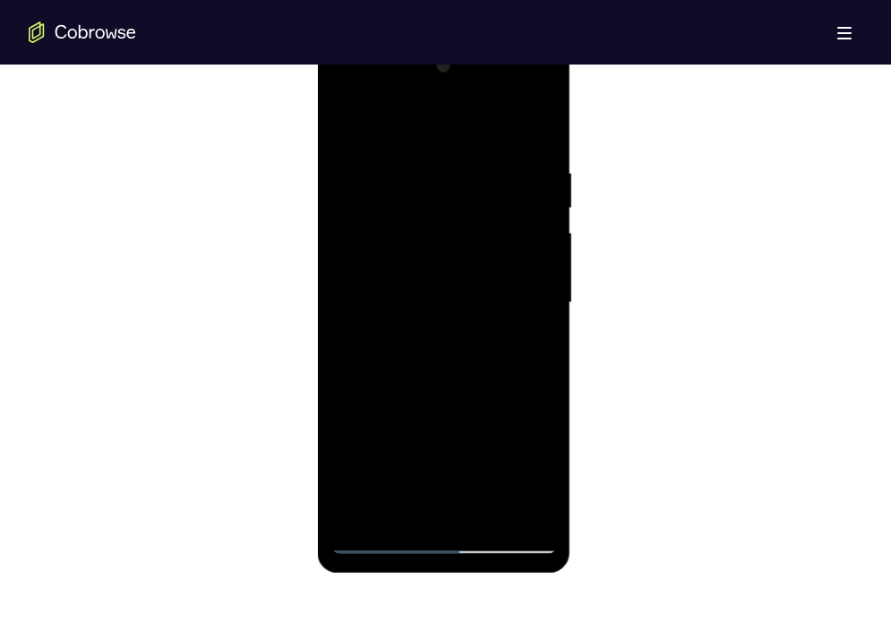
click at [362, 131] on div at bounding box center [444, 303] width 226 height 502
drag, startPoint x: 479, startPoint y: 438, endPoint x: 452, endPoint y: 99, distance: 339.7
click at [452, 99] on div at bounding box center [444, 303] width 226 height 502
drag, startPoint x: 489, startPoint y: 430, endPoint x: 474, endPoint y: 105, distance: 325.6
click at [474, 105] on div at bounding box center [444, 303] width 226 height 502
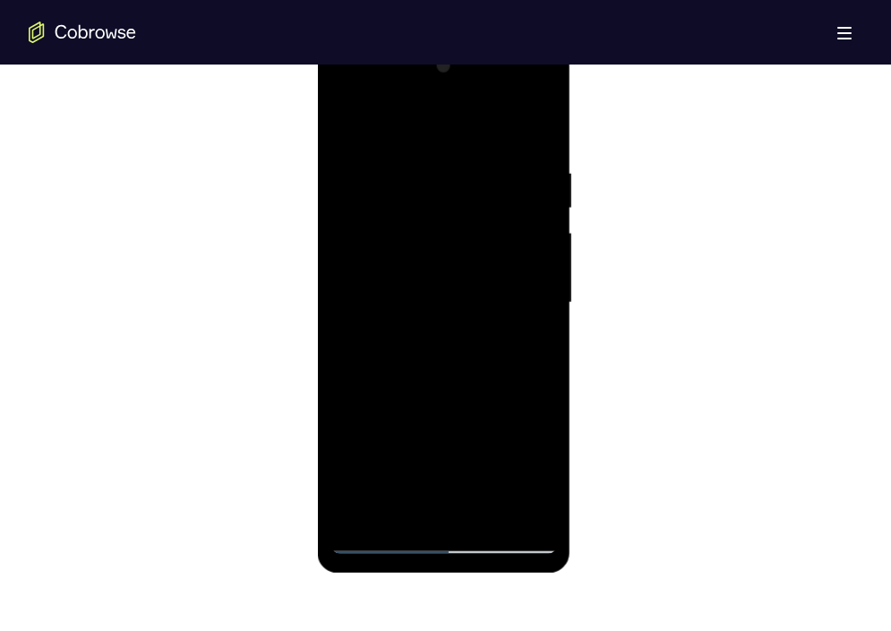
drag, startPoint x: 518, startPoint y: 445, endPoint x: 510, endPoint y: 459, distance: 15.7
click at [510, 459] on div at bounding box center [444, 303] width 226 height 502
drag, startPoint x: 484, startPoint y: 208, endPoint x: 511, endPoint y: 513, distance: 306.7
click at [511, 513] on div at bounding box center [444, 303] width 226 height 502
click at [551, 421] on div at bounding box center [444, 303] width 226 height 502
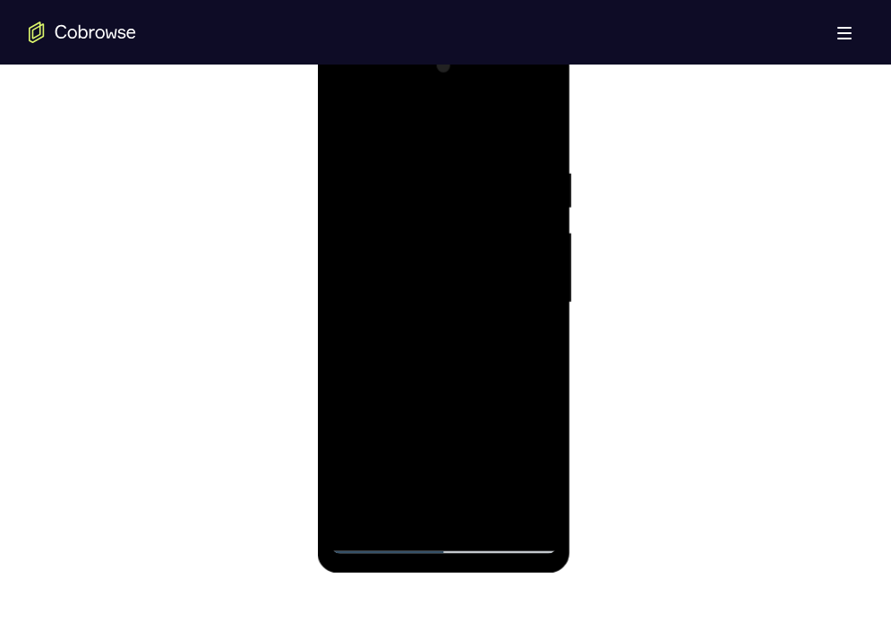
click at [392, 204] on div at bounding box center [444, 303] width 226 height 502
click at [415, 481] on div at bounding box center [444, 303] width 226 height 502
click at [358, 131] on div at bounding box center [444, 303] width 226 height 502
drag, startPoint x: 460, startPoint y: 412, endPoint x: 402, endPoint y: 92, distance: 324.9
click at [402, 92] on div at bounding box center [444, 303] width 226 height 502
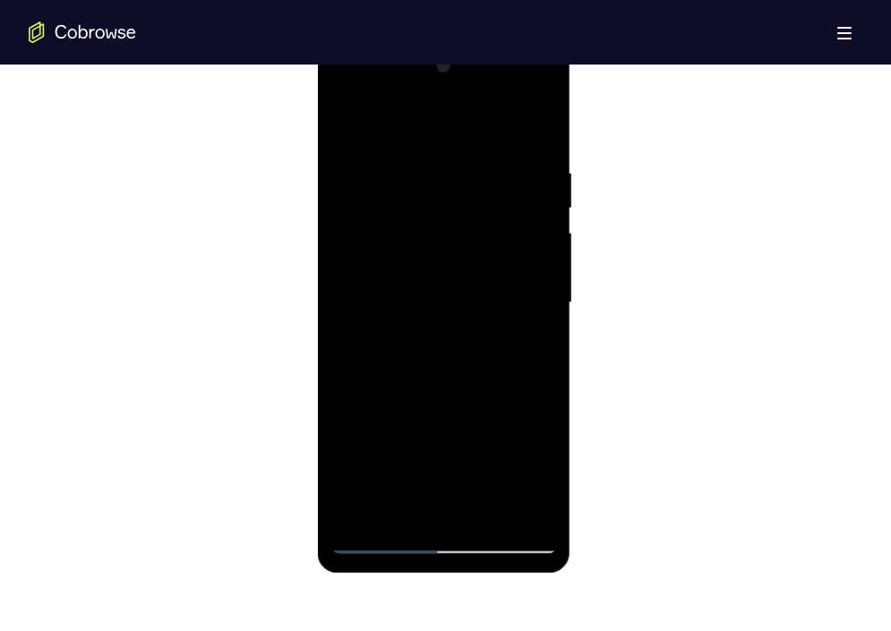
drag, startPoint x: 493, startPoint y: 428, endPoint x: 473, endPoint y: 116, distance: 313.3
click at [473, 116] on div at bounding box center [444, 303] width 226 height 502
drag, startPoint x: 481, startPoint y: 406, endPoint x: 452, endPoint y: 39, distance: 368.4
click at [452, 39] on div at bounding box center [445, 306] width 254 height 534
drag, startPoint x: 500, startPoint y: 305, endPoint x: 473, endPoint y: 13, distance: 293.3
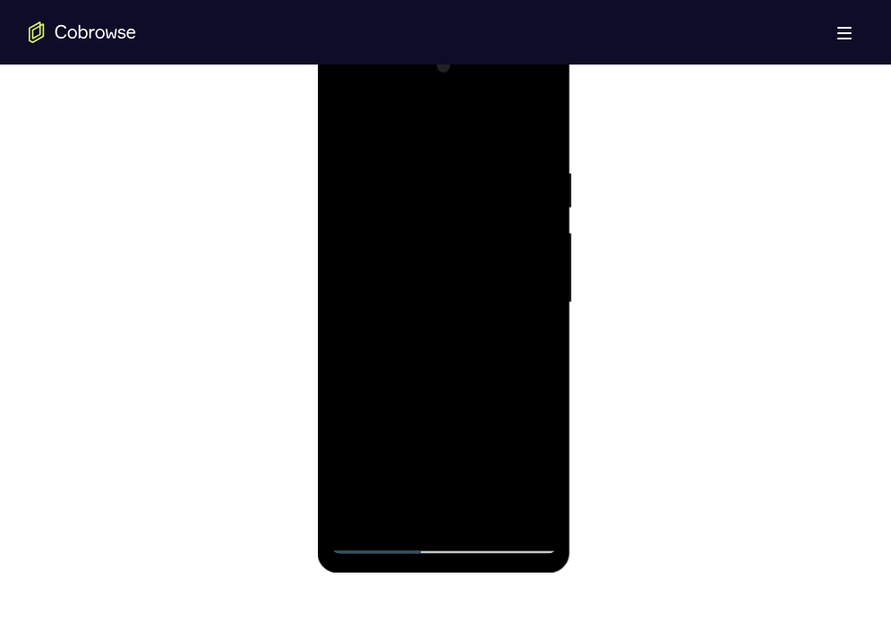
click at [473, 39] on html "Online web based iOS Simulators and Android Emulators. Run iPhone, iPad, Mobile…" at bounding box center [445, 308] width 255 height 538
drag, startPoint x: 474, startPoint y: 417, endPoint x: 450, endPoint y: 13, distance: 404.8
click at [450, 39] on html "Online web based iOS Simulators and Android Emulators. Run iPhone, iPad, Mobile…" at bounding box center [445, 308] width 255 height 538
click at [540, 426] on div at bounding box center [444, 303] width 226 height 502
click at [389, 204] on div at bounding box center [444, 303] width 226 height 502
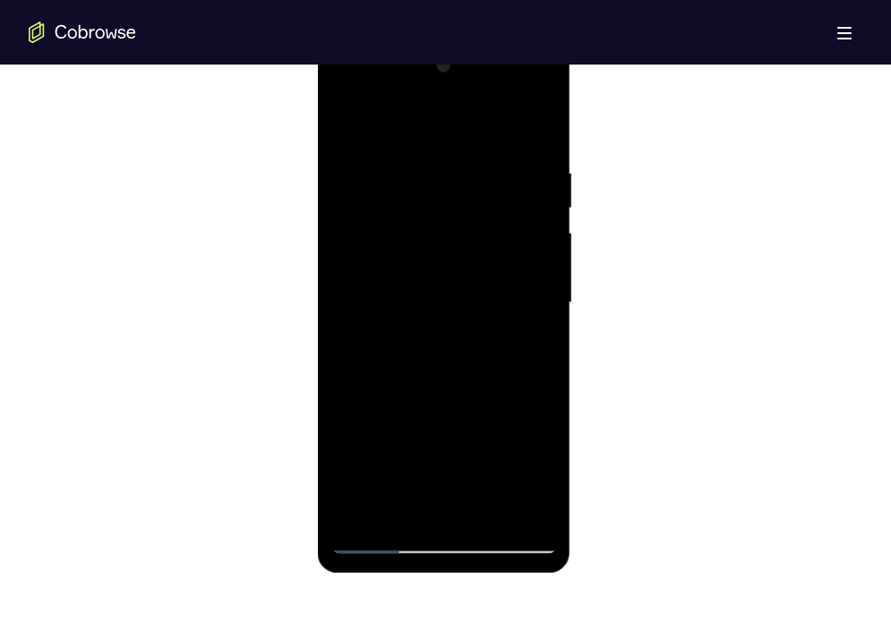
click at [477, 504] on div at bounding box center [444, 303] width 226 height 502
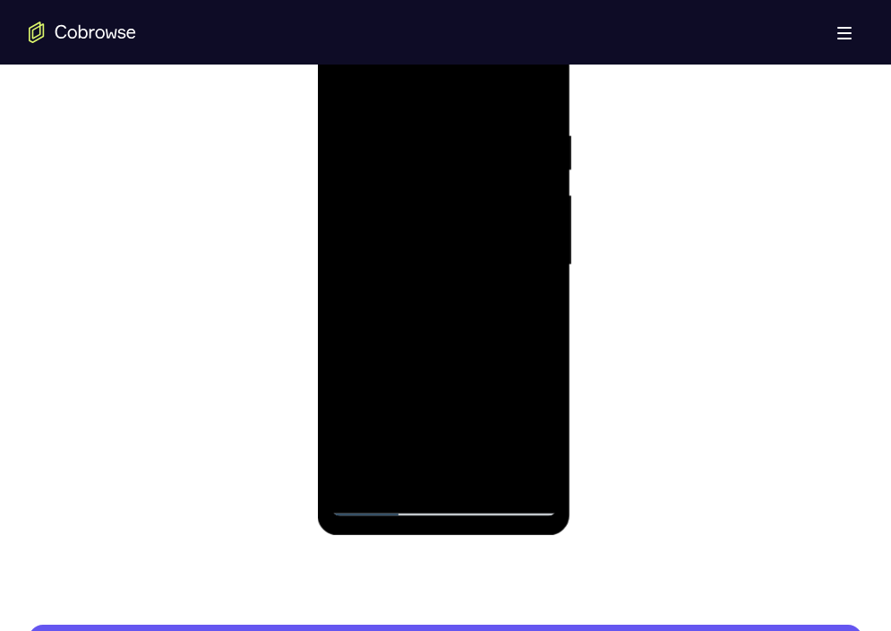
scroll to position [1017, 0]
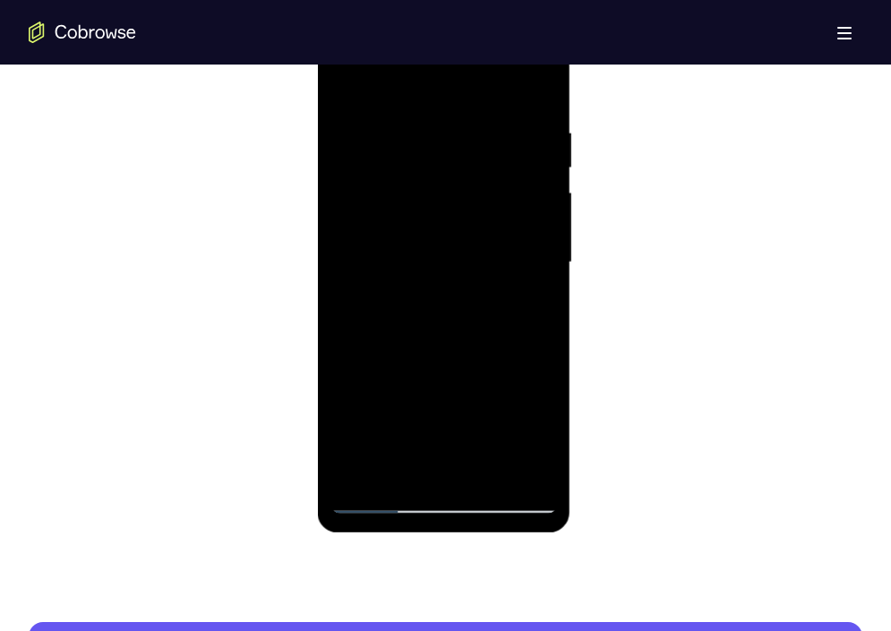
drag, startPoint x: 485, startPoint y: 373, endPoint x: 479, endPoint y: 113, distance: 259.9
click at [479, 113] on div at bounding box center [444, 263] width 226 height 502
drag, startPoint x: 498, startPoint y: 387, endPoint x: 509, endPoint y: 83, distance: 303.9
click at [509, 83] on div at bounding box center [444, 263] width 226 height 502
drag, startPoint x: 502, startPoint y: 408, endPoint x: 500, endPoint y: 87, distance: 320.7
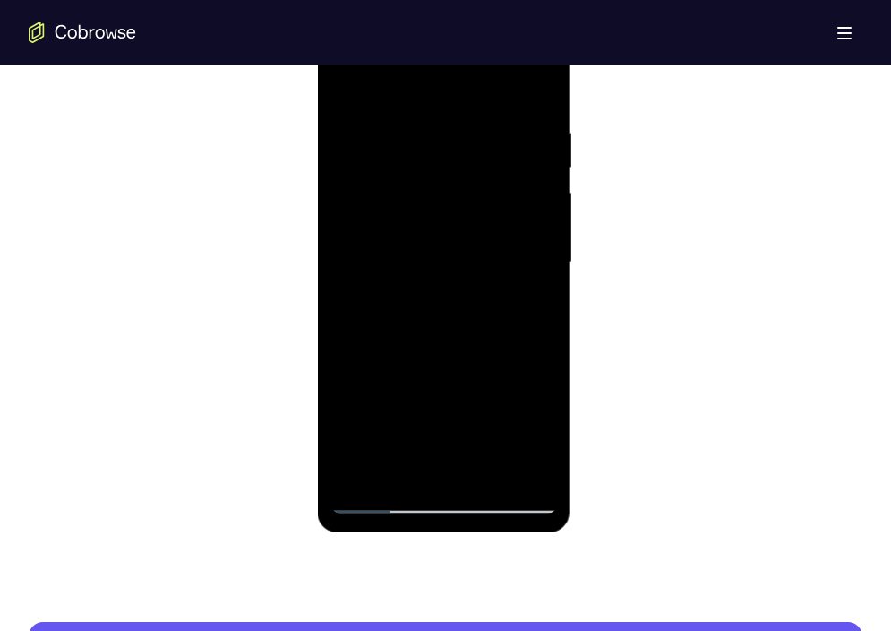
click at [500, 87] on div at bounding box center [444, 263] width 226 height 502
drag, startPoint x: 499, startPoint y: 412, endPoint x: 493, endPoint y: 75, distance: 336.9
click at [493, 75] on div at bounding box center [444, 263] width 226 height 502
drag, startPoint x: 511, startPoint y: 392, endPoint x: 518, endPoint y: 108, distance: 284.1
click at [518, 108] on div at bounding box center [444, 263] width 226 height 502
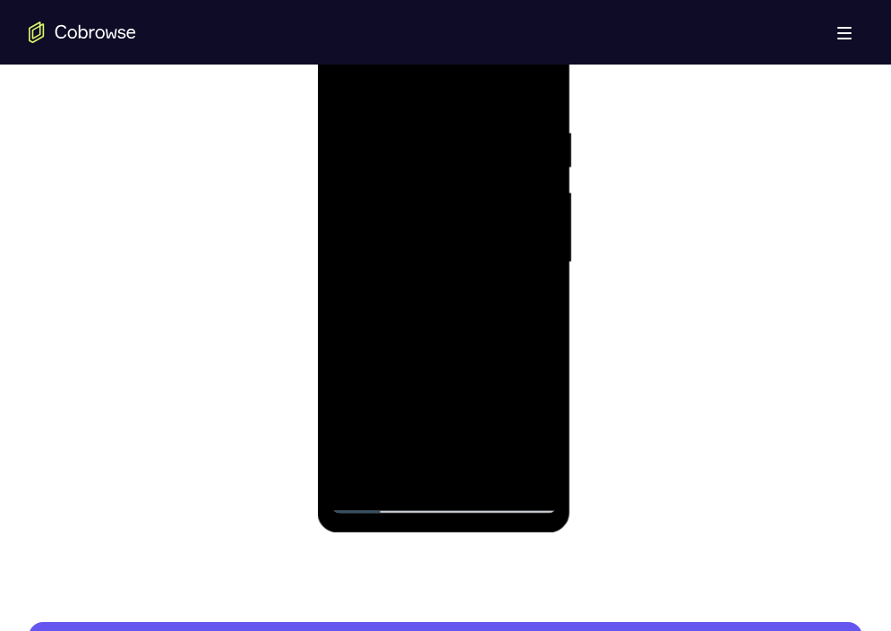
drag, startPoint x: 499, startPoint y: 404, endPoint x: 497, endPoint y: 108, distance: 296.5
click at [497, 108] on div at bounding box center [444, 263] width 226 height 502
drag, startPoint x: 502, startPoint y: 366, endPoint x: 519, endPoint y: 61, distance: 306.0
click at [519, 61] on div at bounding box center [444, 263] width 226 height 502
drag, startPoint x: 470, startPoint y: 396, endPoint x: 470, endPoint y: 80, distance: 316.2
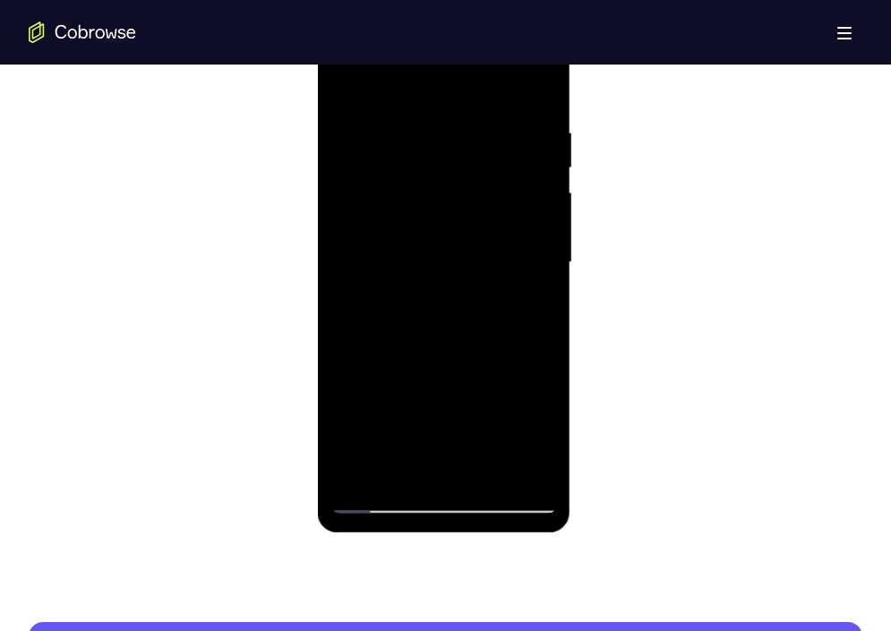
click at [470, 80] on div at bounding box center [444, 263] width 226 height 502
drag, startPoint x: 478, startPoint y: 372, endPoint x: 497, endPoint y: 74, distance: 298.0
click at [497, 74] on div at bounding box center [444, 263] width 226 height 502
click at [546, 380] on div at bounding box center [444, 263] width 226 height 502
click at [379, 164] on div at bounding box center [444, 263] width 226 height 502
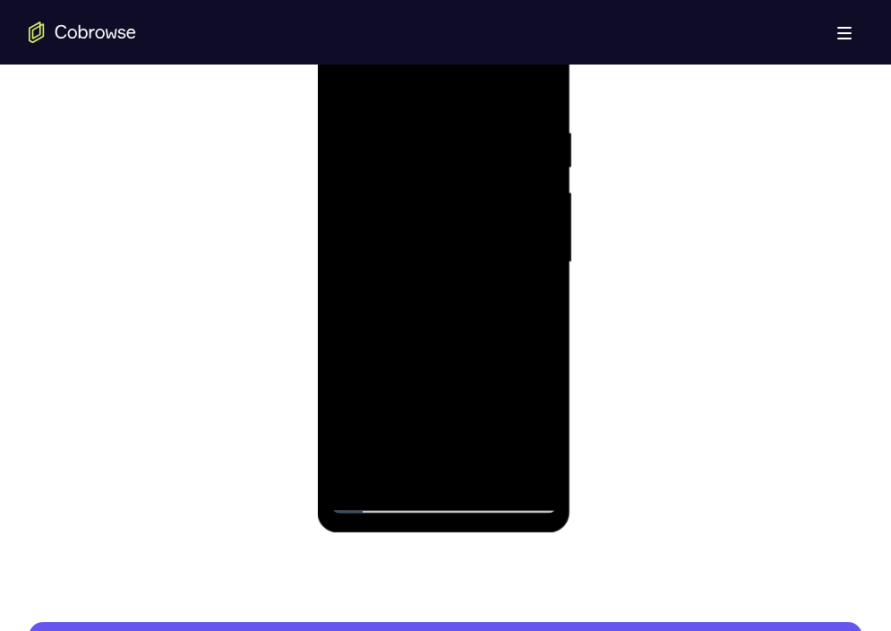
click at [450, 457] on div at bounding box center [444, 263] width 226 height 502
drag, startPoint x: 488, startPoint y: 389, endPoint x: 460, endPoint y: 127, distance: 263.1
click at [460, 127] on div at bounding box center [444, 263] width 226 height 502
drag, startPoint x: 481, startPoint y: 398, endPoint x: 480, endPoint y: 125, distance: 272.3
click at [480, 125] on div at bounding box center [444, 263] width 226 height 502
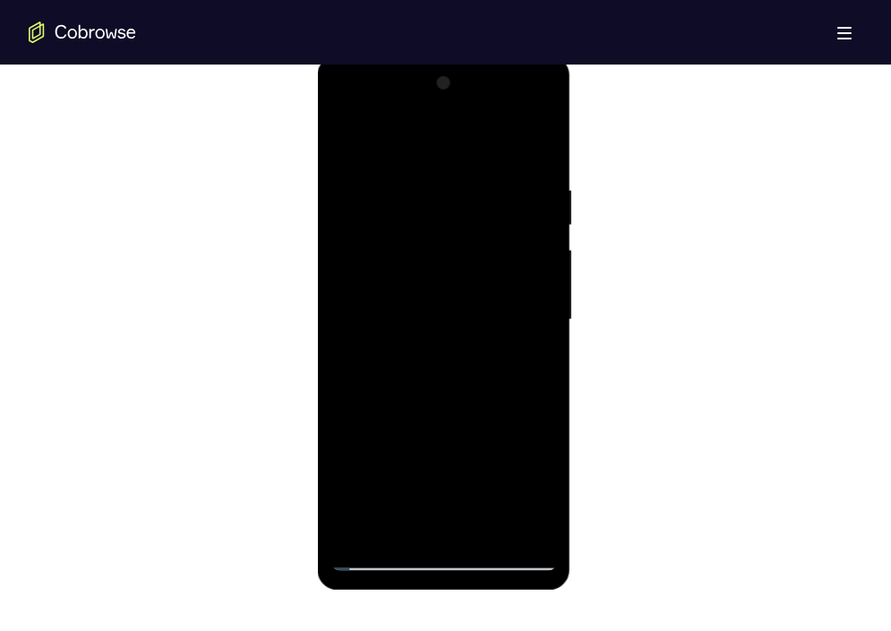
scroll to position [968, 0]
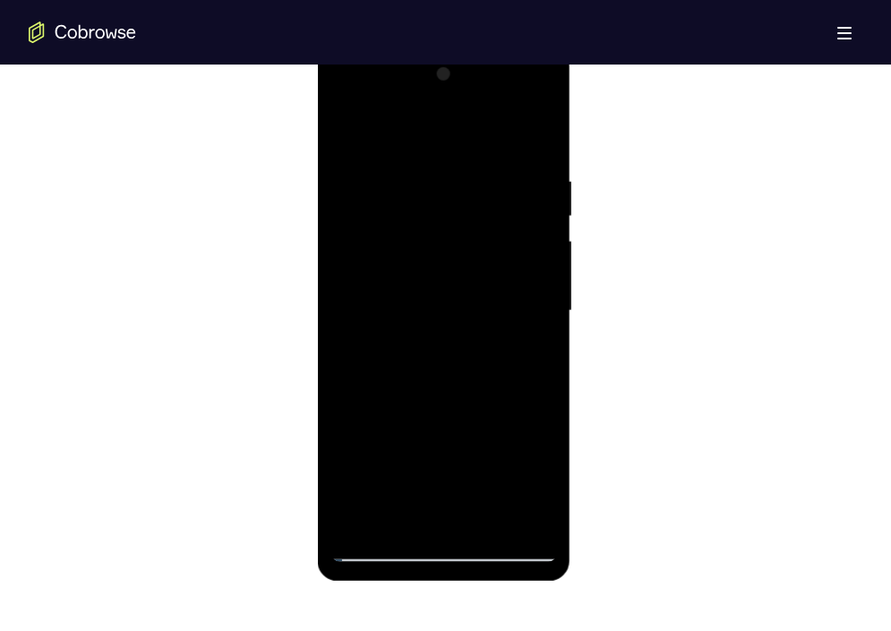
drag, startPoint x: 492, startPoint y: 432, endPoint x: 496, endPoint y: 129, distance: 302.8
click at [496, 129] on div at bounding box center [444, 311] width 226 height 502
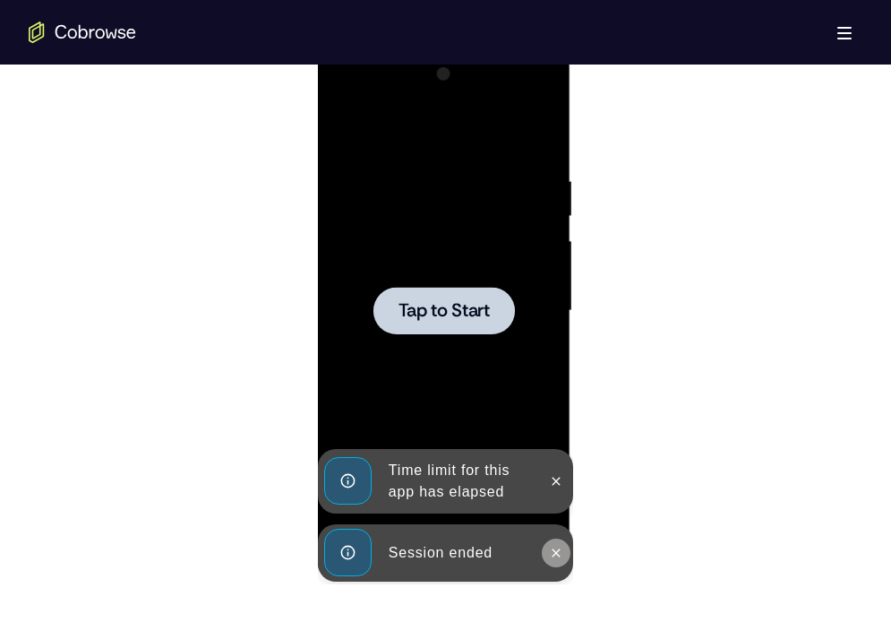
click at [568, 559] on button at bounding box center [556, 552] width 29 height 29
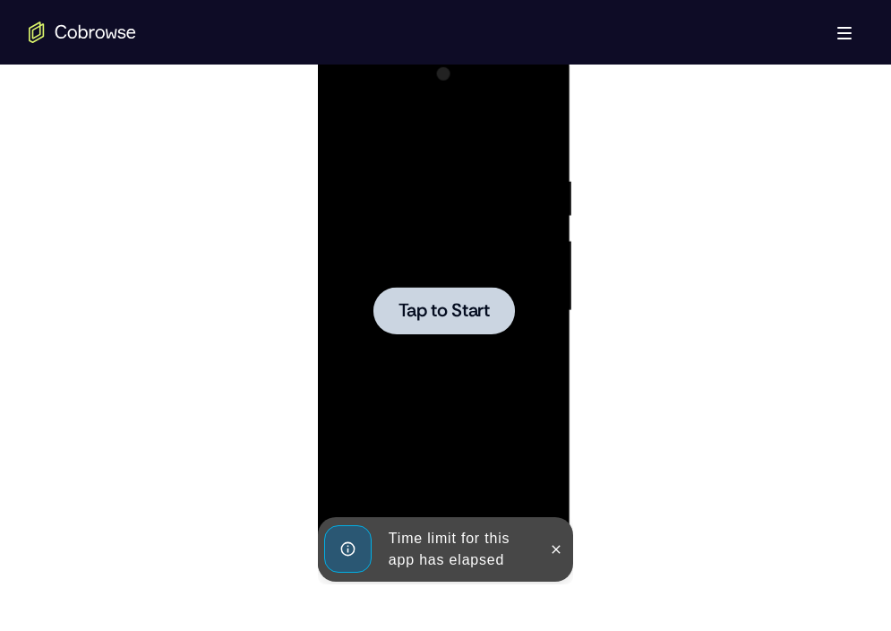
click at [556, 529] on div "Time limit for this app has elapsed" at bounding box center [445, 549] width 255 height 65
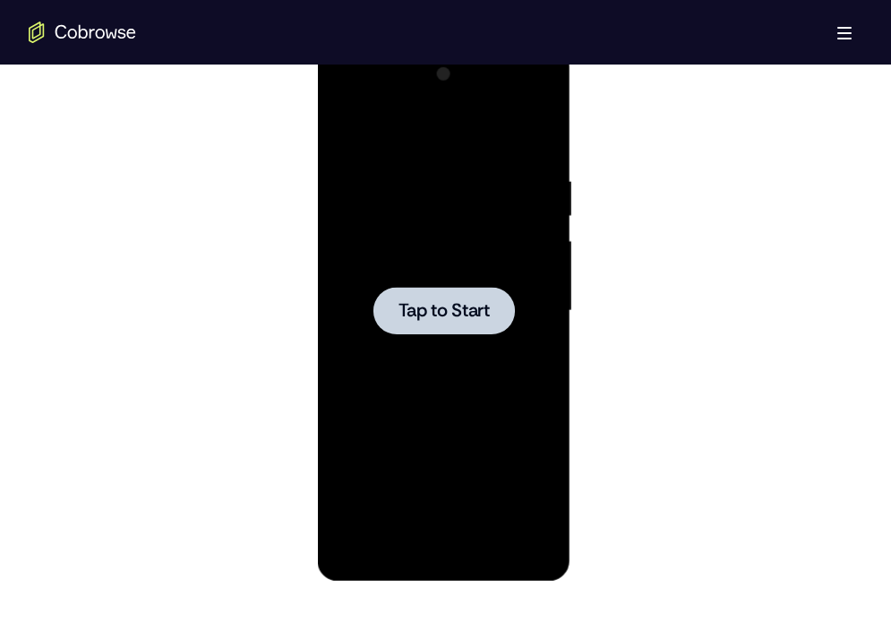
click at [470, 317] on span "Tap to Start" at bounding box center [444, 311] width 91 height 18
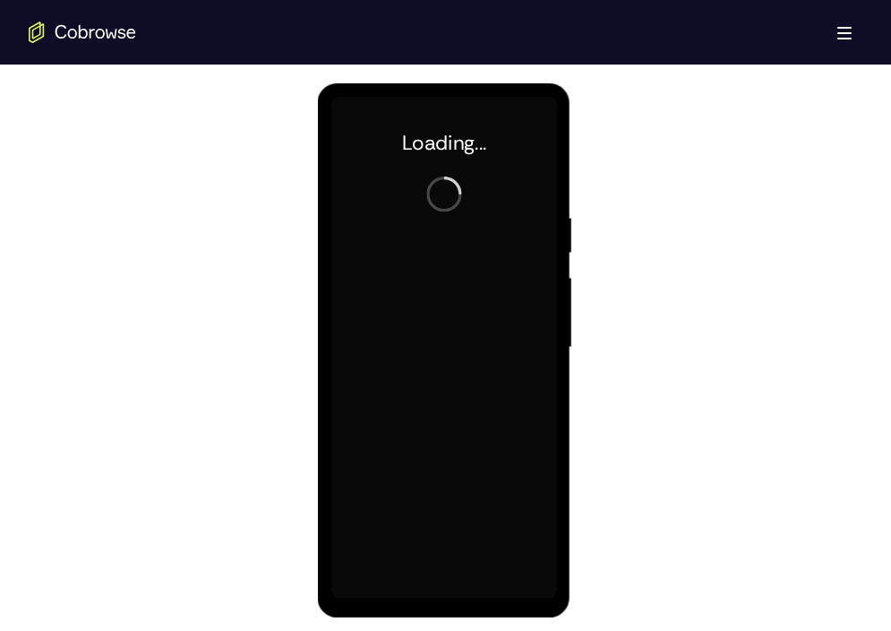
scroll to position [933, 0]
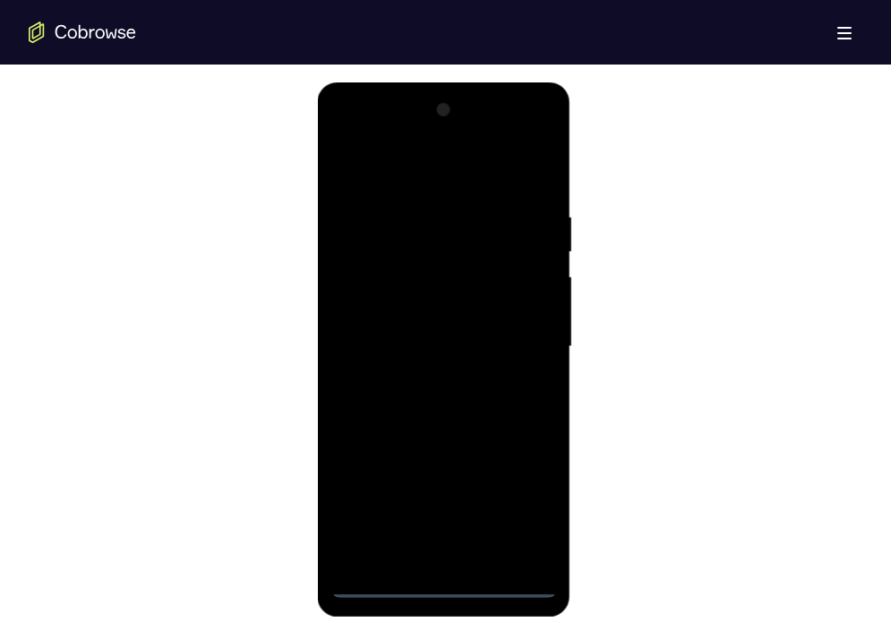
click at [431, 579] on div at bounding box center [444, 347] width 226 height 502
click at [514, 514] on div at bounding box center [444, 347] width 226 height 502
click at [438, 167] on div at bounding box center [444, 347] width 226 height 502
click at [373, 293] on div at bounding box center [444, 347] width 226 height 502
click at [389, 344] on div at bounding box center [444, 347] width 226 height 502
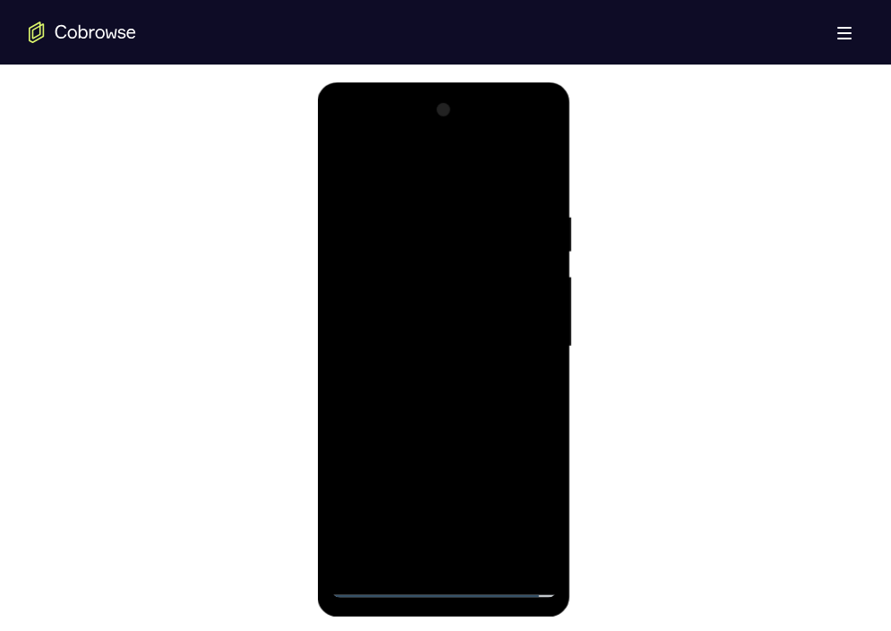
click at [393, 340] on div at bounding box center [444, 347] width 226 height 502
click at [400, 373] on div at bounding box center [444, 347] width 226 height 502
click at [442, 551] on div at bounding box center [444, 347] width 226 height 502
drag, startPoint x: 481, startPoint y: 406, endPoint x: 482, endPoint y: 237, distance: 168.4
click at [482, 237] on div at bounding box center [444, 347] width 226 height 502
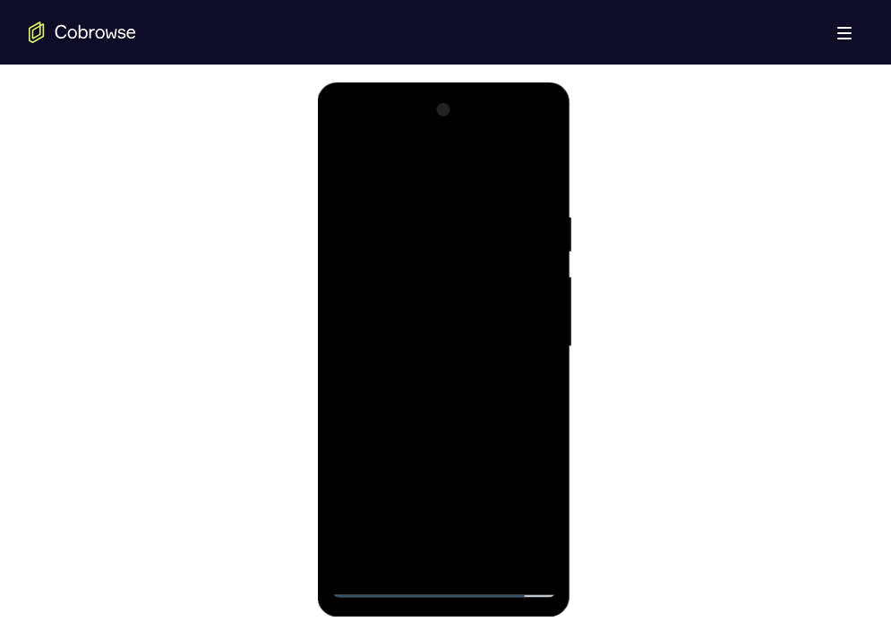
drag, startPoint x: 482, startPoint y: 485, endPoint x: 471, endPoint y: 196, distance: 288.7
click at [471, 196] on div at bounding box center [444, 347] width 226 height 502
click at [434, 322] on div at bounding box center [444, 347] width 226 height 502
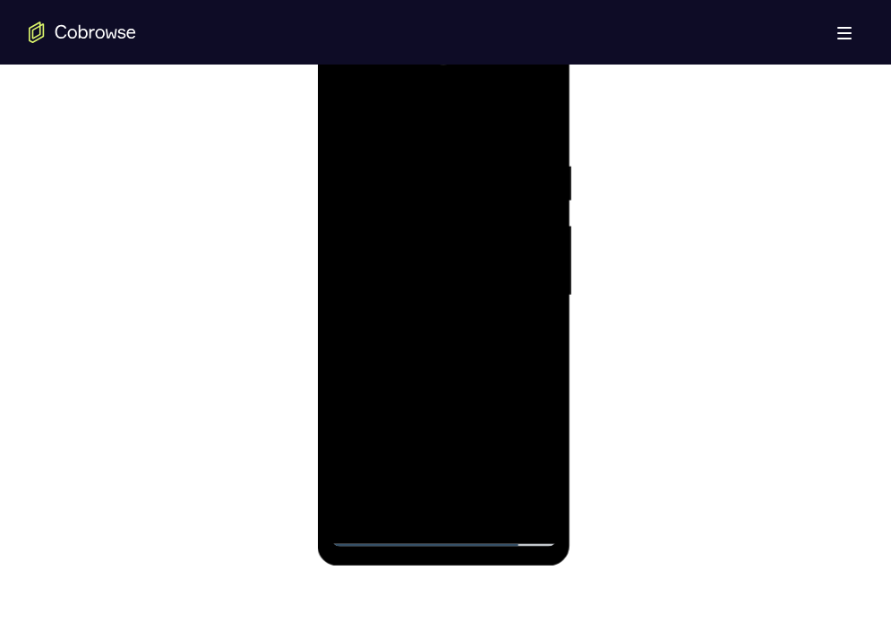
scroll to position [974, 0]
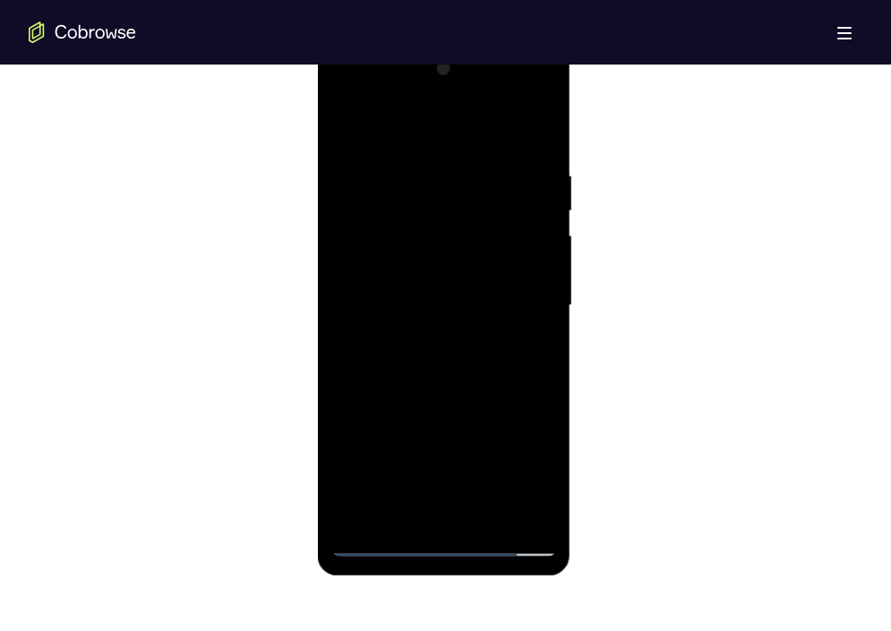
click at [340, 96] on div at bounding box center [444, 306] width 226 height 502
click at [379, 255] on div at bounding box center [444, 306] width 226 height 502
drag, startPoint x: 486, startPoint y: 386, endPoint x: 478, endPoint y: 255, distance: 131.0
click at [478, 255] on div at bounding box center [444, 306] width 226 height 502
drag, startPoint x: 474, startPoint y: 384, endPoint x: 485, endPoint y: 269, distance: 116.1
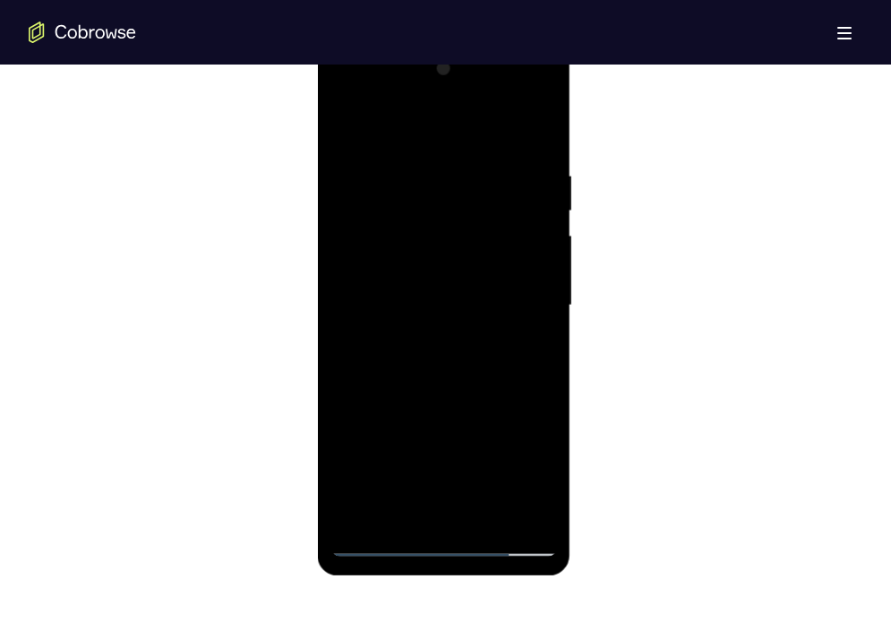
click at [485, 269] on div at bounding box center [444, 306] width 226 height 502
drag, startPoint x: 485, startPoint y: 403, endPoint x: 481, endPoint y: 206, distance: 197.1
click at [481, 206] on div at bounding box center [444, 306] width 226 height 502
drag, startPoint x: 495, startPoint y: 400, endPoint x: 496, endPoint y: 188, distance: 211.4
click at [496, 188] on div at bounding box center [444, 306] width 226 height 502
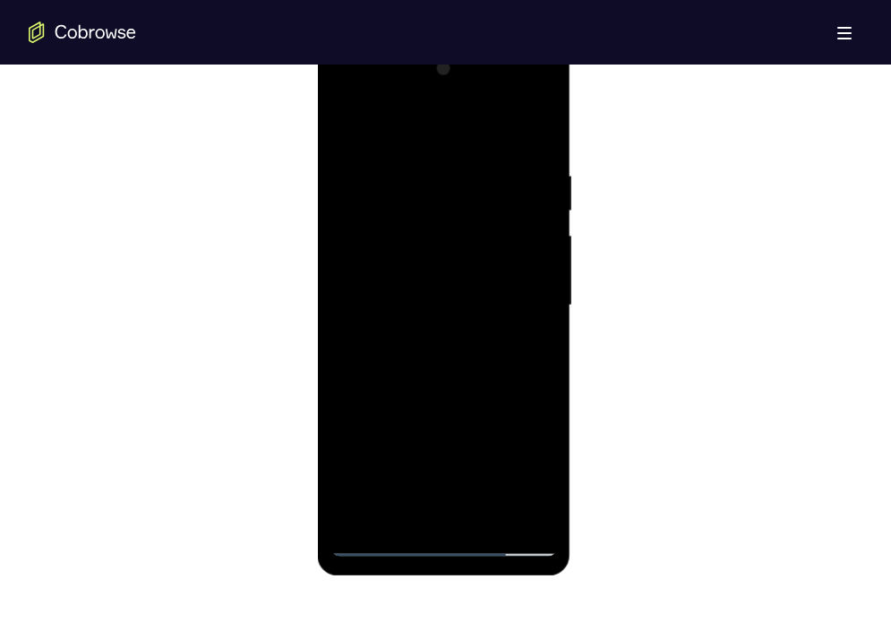
click at [457, 168] on div at bounding box center [444, 306] width 226 height 502
click at [354, 130] on div at bounding box center [444, 306] width 226 height 502
drag, startPoint x: 466, startPoint y: 419, endPoint x: 442, endPoint y: 28, distance: 392.2
click at [442, 41] on html "Online web based iOS Simulators and Android Emulators. Run iPhone, iPad, Mobile…" at bounding box center [445, 310] width 255 height 538
drag, startPoint x: 452, startPoint y: 408, endPoint x: 463, endPoint y: 203, distance: 204.5
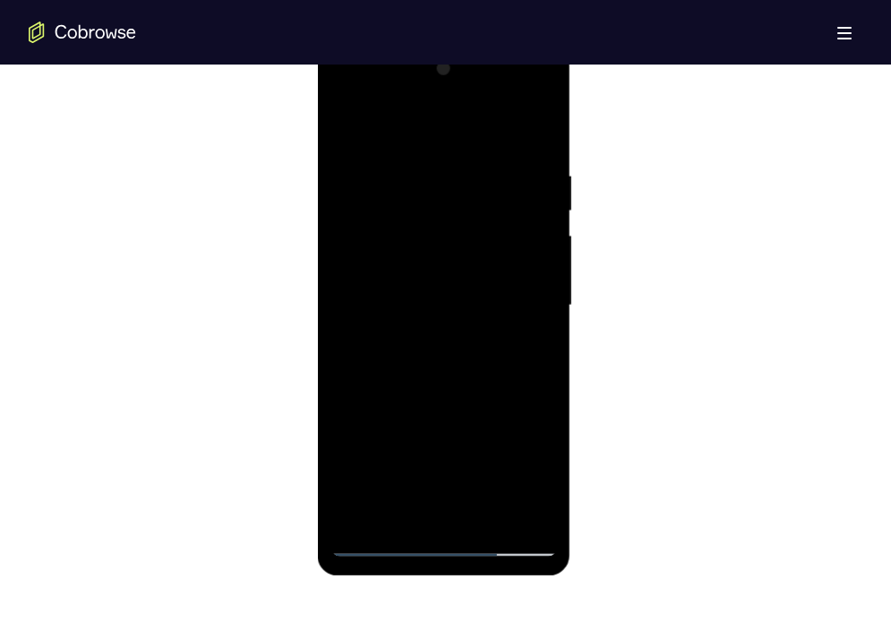
click at [463, 203] on div at bounding box center [444, 306] width 226 height 502
drag, startPoint x: 490, startPoint y: 352, endPoint x: 484, endPoint y: 133, distance: 219.6
click at [484, 133] on div at bounding box center [444, 306] width 226 height 502
drag, startPoint x: 499, startPoint y: 389, endPoint x: 483, endPoint y: 118, distance: 271.0
click at [483, 118] on div at bounding box center [444, 306] width 226 height 502
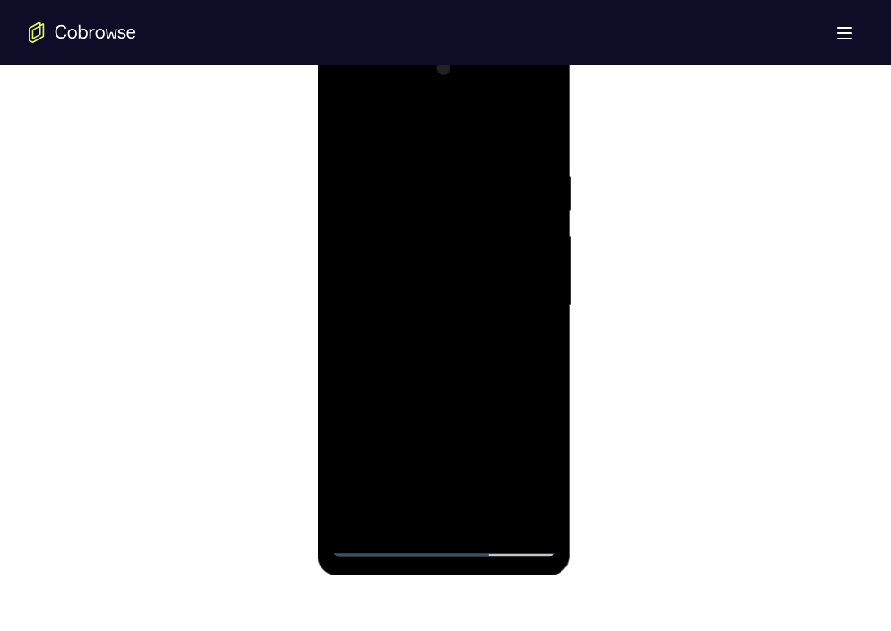
drag, startPoint x: 507, startPoint y: 378, endPoint x: 497, endPoint y: 177, distance: 200.9
click at [497, 177] on div at bounding box center [444, 306] width 226 height 502
drag, startPoint x: 483, startPoint y: 378, endPoint x: 474, endPoint y: 111, distance: 267.1
click at [474, 111] on div at bounding box center [444, 306] width 226 height 502
drag, startPoint x: 488, startPoint y: 398, endPoint x: 483, endPoint y: 288, distance: 109.4
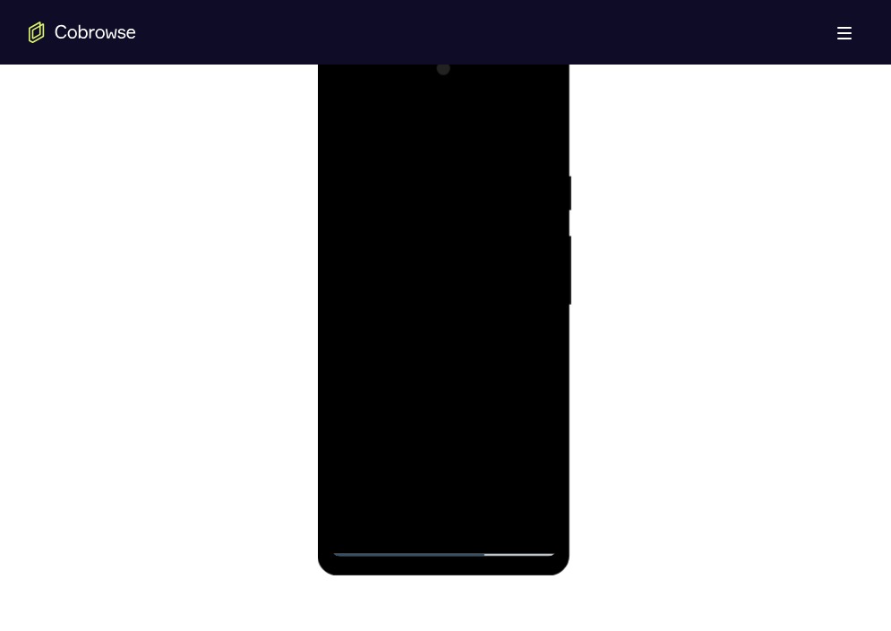
click at [483, 288] on div at bounding box center [444, 306] width 226 height 502
drag, startPoint x: 481, startPoint y: 266, endPoint x: 476, endPoint y: 369, distance: 103.2
click at [476, 369] on div at bounding box center [444, 306] width 226 height 502
drag, startPoint x: 443, startPoint y: 383, endPoint x: 462, endPoint y: 170, distance: 214.0
click at [462, 170] on div at bounding box center [444, 306] width 226 height 502
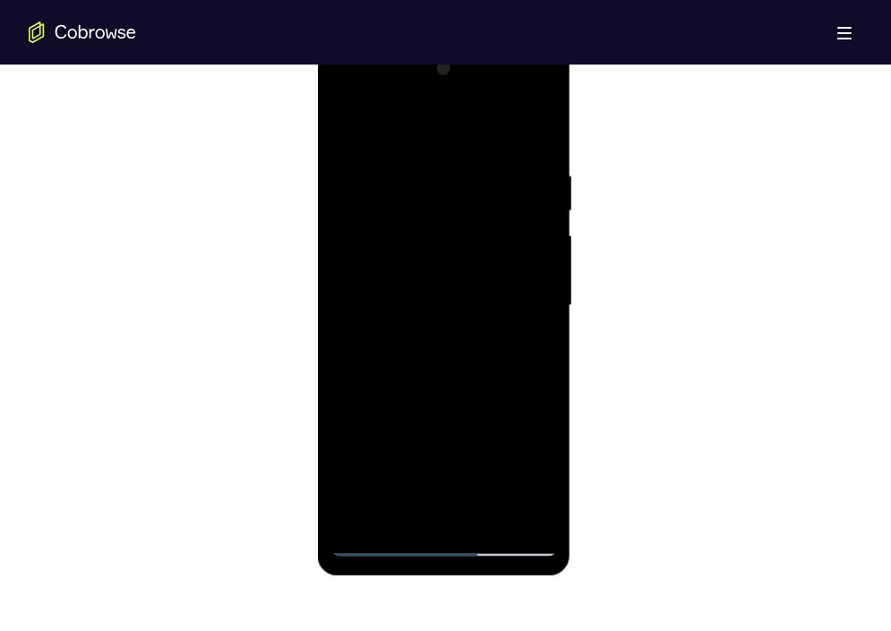
drag, startPoint x: 454, startPoint y: 366, endPoint x: 464, endPoint y: 168, distance: 197.3
click at [464, 168] on div at bounding box center [444, 306] width 226 height 502
drag, startPoint x: 469, startPoint y: 411, endPoint x: 459, endPoint y: 174, distance: 237.6
click at [459, 174] on div at bounding box center [444, 306] width 226 height 502
drag, startPoint x: 477, startPoint y: 434, endPoint x: 465, endPoint y: 194, distance: 240.4
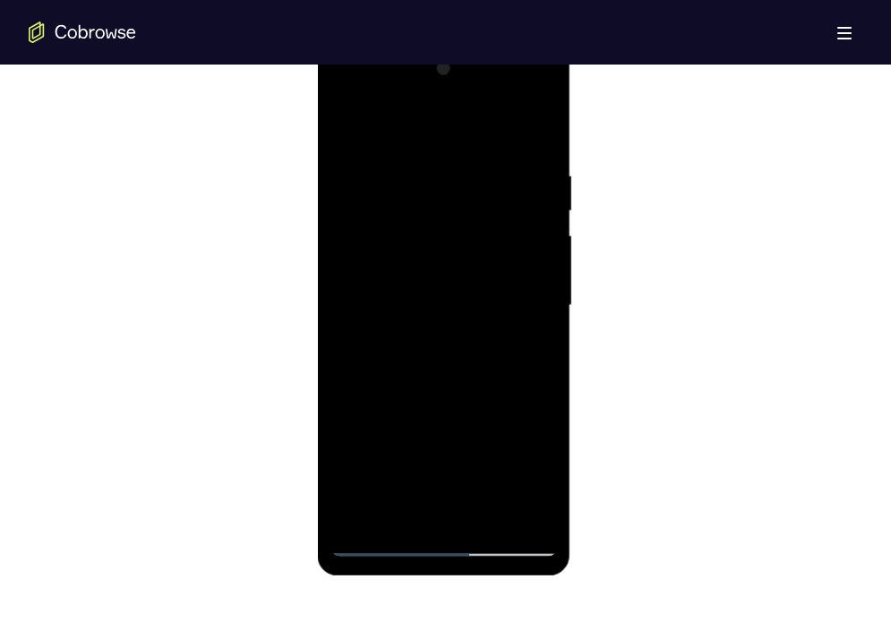
click at [465, 194] on div at bounding box center [444, 306] width 226 height 502
drag, startPoint x: 490, startPoint y: 395, endPoint x: 495, endPoint y: 289, distance: 105.8
click at [495, 289] on div at bounding box center [444, 306] width 226 height 502
drag, startPoint x: 502, startPoint y: 265, endPoint x: 514, endPoint y: 309, distance: 45.7
click at [514, 309] on div at bounding box center [444, 306] width 226 height 502
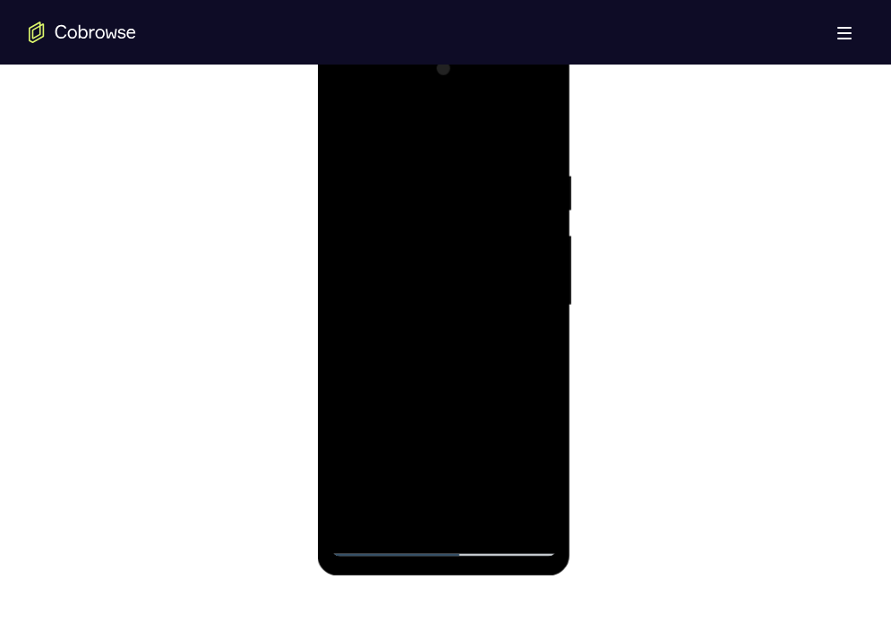
drag, startPoint x: 493, startPoint y: 394, endPoint x: 470, endPoint y: 159, distance: 236.7
click at [470, 159] on div at bounding box center [444, 306] width 226 height 502
drag, startPoint x: 463, startPoint y: 388, endPoint x: 467, endPoint y: 194, distance: 193.5
click at [467, 194] on div at bounding box center [444, 306] width 226 height 502
drag, startPoint x: 441, startPoint y: 385, endPoint x: 453, endPoint y: 158, distance: 227.9
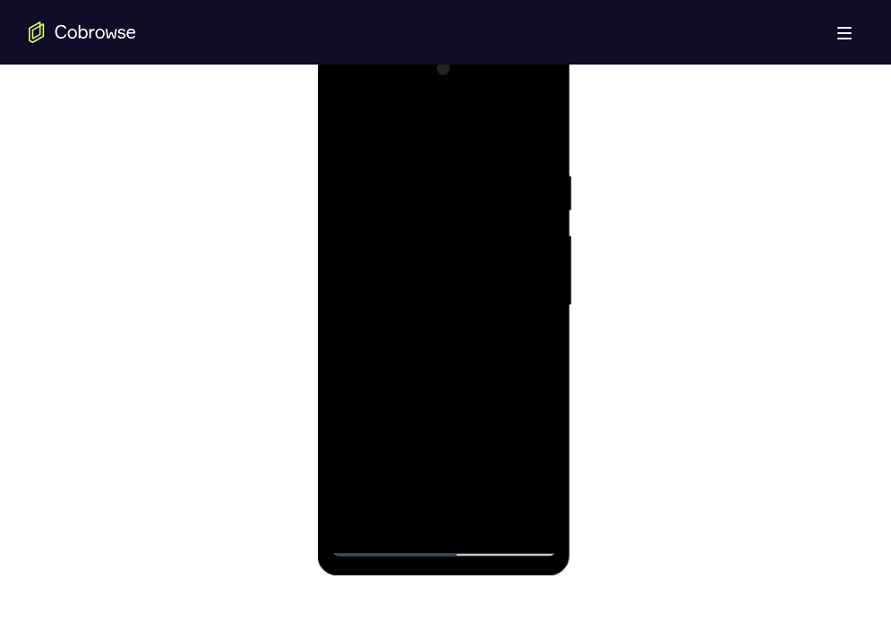
click at [453, 158] on div at bounding box center [444, 306] width 226 height 502
drag, startPoint x: 456, startPoint y: 389, endPoint x: 460, endPoint y: 159, distance: 229.4
click at [460, 159] on div at bounding box center [444, 306] width 226 height 502
click at [365, 227] on div at bounding box center [444, 306] width 226 height 502
drag, startPoint x: 484, startPoint y: 416, endPoint x: 483, endPoint y: 239, distance: 176.5
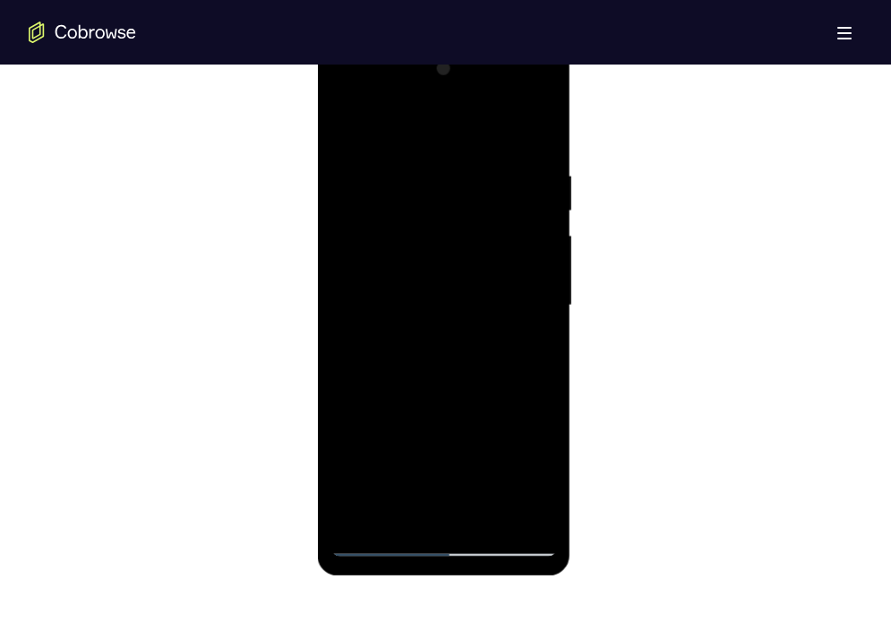
click at [483, 239] on div at bounding box center [444, 306] width 226 height 502
drag, startPoint x: 469, startPoint y: 409, endPoint x: 464, endPoint y: 129, distance: 279.6
click at [464, 129] on div at bounding box center [444, 306] width 226 height 502
drag, startPoint x: 446, startPoint y: 371, endPoint x: 449, endPoint y: 122, distance: 249.1
click at [449, 122] on div at bounding box center [444, 306] width 226 height 502
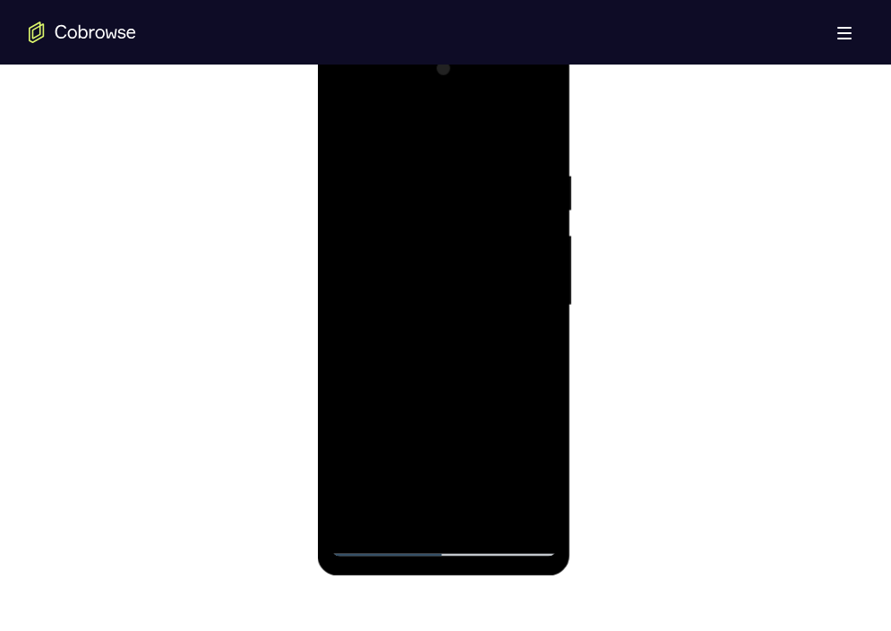
drag, startPoint x: 460, startPoint y: 179, endPoint x: 516, endPoint y: 369, distance: 198.1
click at [516, 369] on div at bounding box center [444, 306] width 226 height 502
drag, startPoint x: 515, startPoint y: 250, endPoint x: 515, endPoint y: 60, distance: 189.9
click at [515, 60] on div at bounding box center [444, 306] width 226 height 502
drag, startPoint x: 504, startPoint y: 362, endPoint x: 478, endPoint y: 144, distance: 219.2
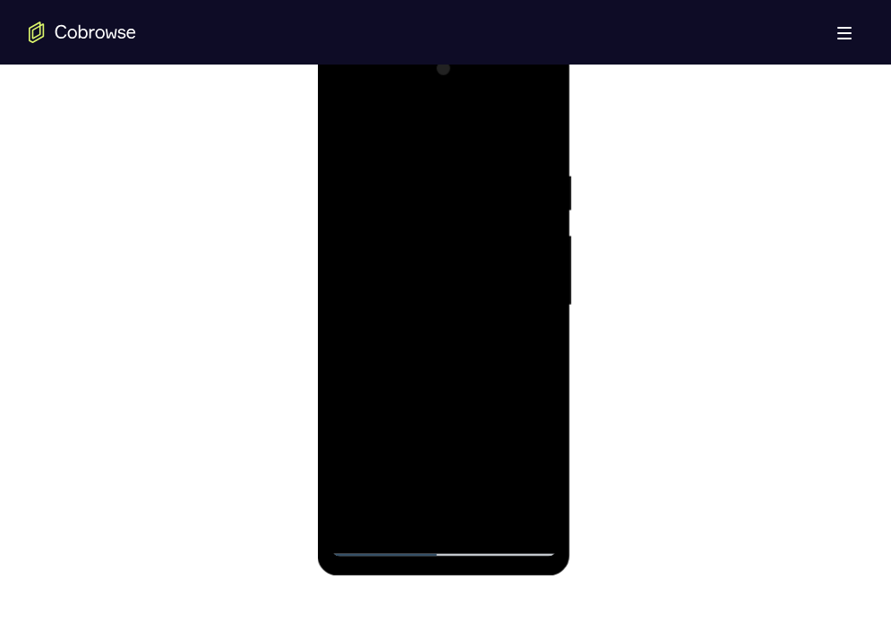
click at [478, 144] on div at bounding box center [444, 306] width 226 height 502
drag, startPoint x: 494, startPoint y: 409, endPoint x: 477, endPoint y: 208, distance: 201.3
click at [477, 208] on div at bounding box center [444, 306] width 226 height 502
drag, startPoint x: 448, startPoint y: 413, endPoint x: 469, endPoint y: 141, distance: 273.1
click at [469, 141] on div at bounding box center [444, 306] width 226 height 502
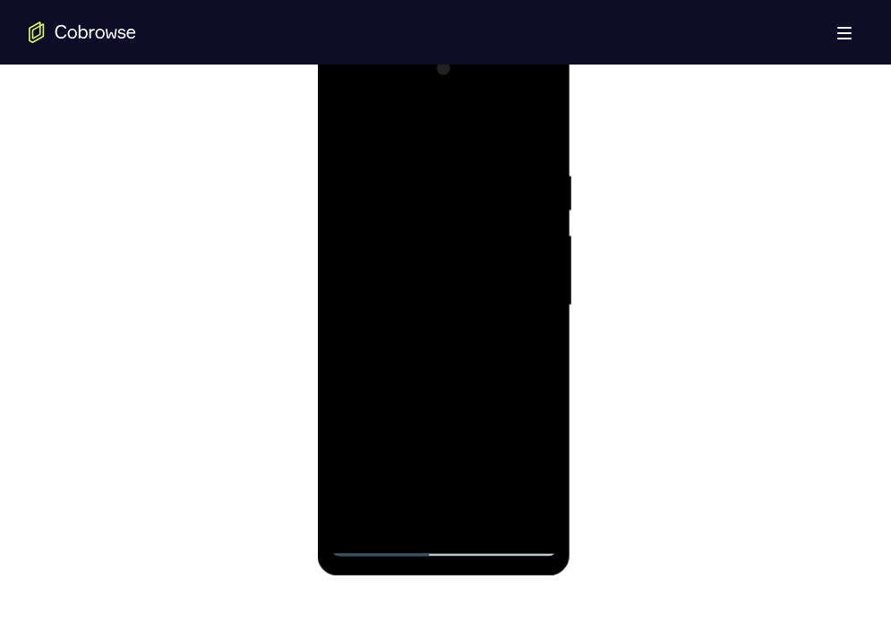
drag, startPoint x: 457, startPoint y: 435, endPoint x: 469, endPoint y: 151, distance: 284.3
click at [469, 151] on div at bounding box center [444, 306] width 226 height 502
drag, startPoint x: 458, startPoint y: 394, endPoint x: 465, endPoint y: 104, distance: 290.3
click at [465, 104] on div at bounding box center [444, 306] width 226 height 502
drag, startPoint x: 446, startPoint y: 427, endPoint x: 463, endPoint y: 231, distance: 196.9
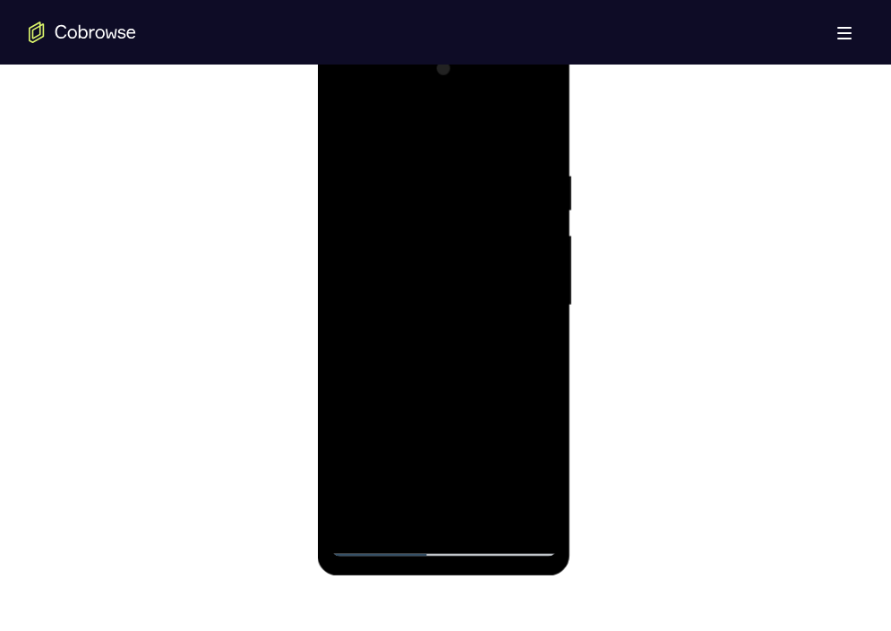
click at [463, 231] on div at bounding box center [444, 306] width 226 height 502
drag, startPoint x: 448, startPoint y: 352, endPoint x: 460, endPoint y: 185, distance: 167.9
click at [460, 185] on div at bounding box center [444, 306] width 226 height 502
drag, startPoint x: 469, startPoint y: 398, endPoint x: 469, endPoint y: 99, distance: 299.2
click at [469, 99] on div at bounding box center [444, 306] width 226 height 502
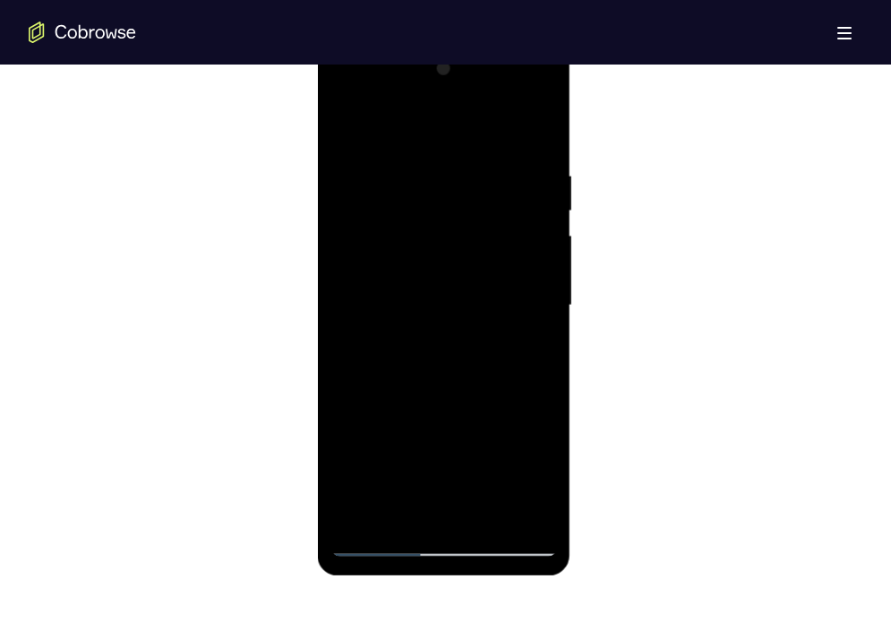
drag, startPoint x: 458, startPoint y: 378, endPoint x: 469, endPoint y: 142, distance: 235.9
click at [469, 142] on div at bounding box center [444, 306] width 226 height 502
drag, startPoint x: 470, startPoint y: 401, endPoint x: 456, endPoint y: 104, distance: 297.8
click at [456, 104] on div at bounding box center [444, 306] width 226 height 502
drag, startPoint x: 479, startPoint y: 422, endPoint x: 503, endPoint y: 143, distance: 279.6
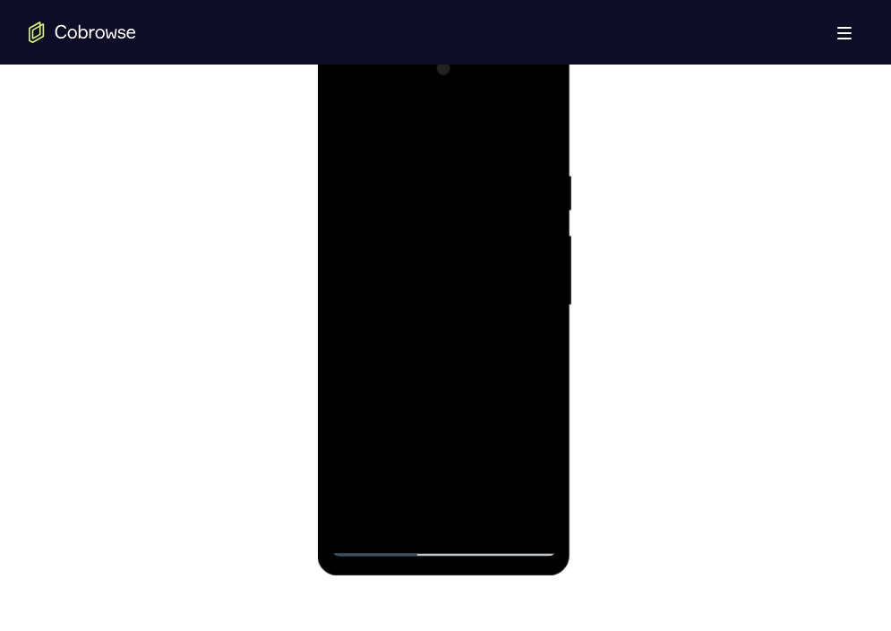
click at [503, 143] on div at bounding box center [444, 306] width 226 height 502
drag, startPoint x: 476, startPoint y: 373, endPoint x: 485, endPoint y: 96, distance: 277.0
click at [485, 96] on div at bounding box center [444, 306] width 226 height 502
drag, startPoint x: 468, startPoint y: 371, endPoint x: 462, endPoint y: 91, distance: 279.6
click at [462, 91] on div at bounding box center [444, 306] width 226 height 502
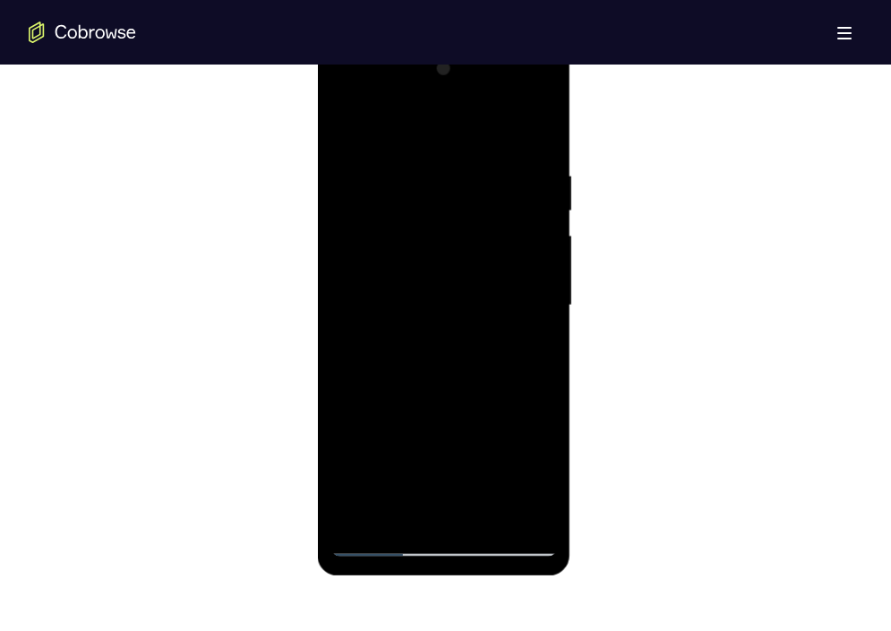
drag, startPoint x: 486, startPoint y: 372, endPoint x: 479, endPoint y: 117, distance: 254.5
click at [479, 117] on div at bounding box center [444, 306] width 226 height 502
drag, startPoint x: 447, startPoint y: 391, endPoint x: 450, endPoint y: 145, distance: 245.5
click at [450, 145] on div at bounding box center [444, 306] width 226 height 502
drag, startPoint x: 457, startPoint y: 394, endPoint x: 440, endPoint y: 124, distance: 271.1
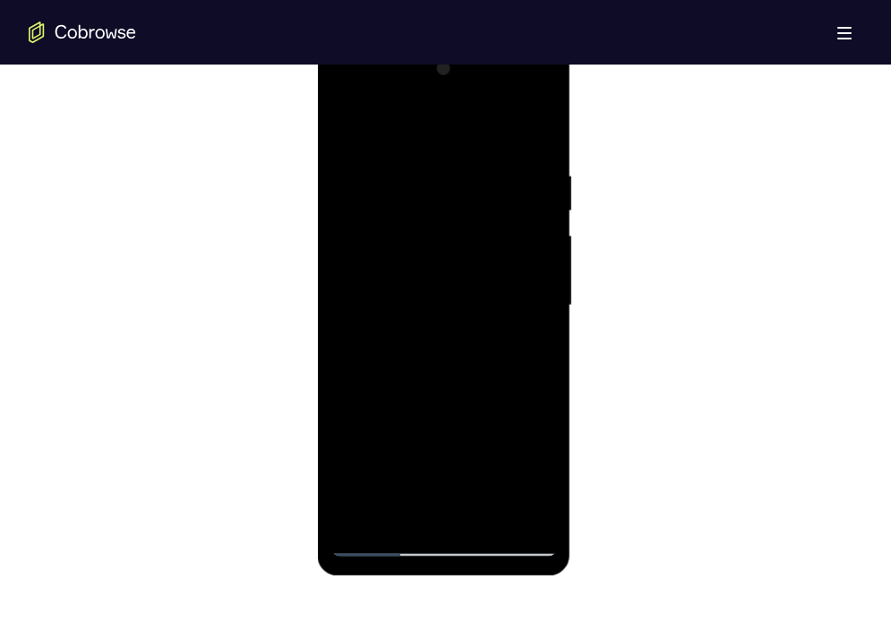
click at [440, 124] on div at bounding box center [444, 306] width 226 height 502
drag, startPoint x: 447, startPoint y: 394, endPoint x: 450, endPoint y: 168, distance: 226.7
click at [450, 168] on div at bounding box center [444, 306] width 226 height 502
drag, startPoint x: 460, startPoint y: 414, endPoint x: 450, endPoint y: 129, distance: 285.1
click at [450, 129] on div at bounding box center [444, 306] width 226 height 502
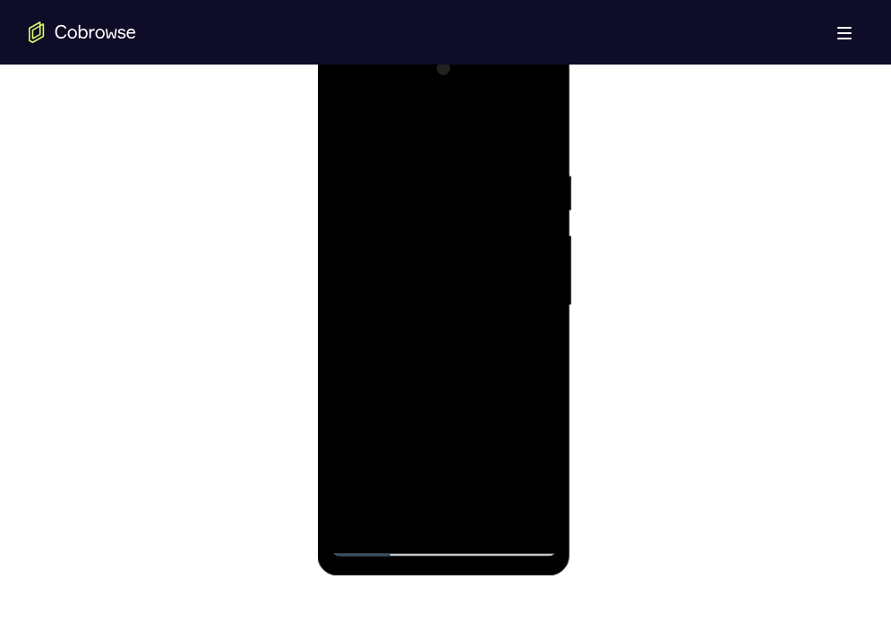
drag, startPoint x: 471, startPoint y: 387, endPoint x: 466, endPoint y: 116, distance: 271.5
click at [466, 116] on div at bounding box center [444, 306] width 226 height 502
drag, startPoint x: 462, startPoint y: 424, endPoint x: 446, endPoint y: 133, distance: 291.6
click at [446, 133] on div at bounding box center [444, 306] width 226 height 502
drag, startPoint x: 458, startPoint y: 413, endPoint x: 460, endPoint y: 107, distance: 306.4
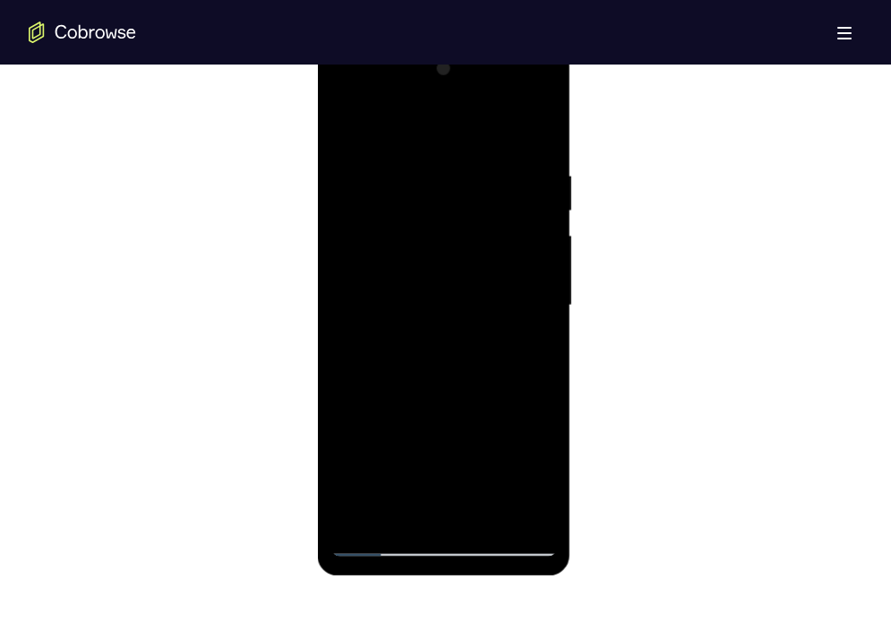
click at [460, 107] on div at bounding box center [444, 306] width 226 height 502
drag, startPoint x: 476, startPoint y: 409, endPoint x: 479, endPoint y: 133, distance: 275.1
click at [479, 133] on div at bounding box center [444, 306] width 226 height 502
drag, startPoint x: 465, startPoint y: 226, endPoint x: 469, endPoint y: 251, distance: 25.3
click at [469, 251] on div at bounding box center [444, 306] width 226 height 502
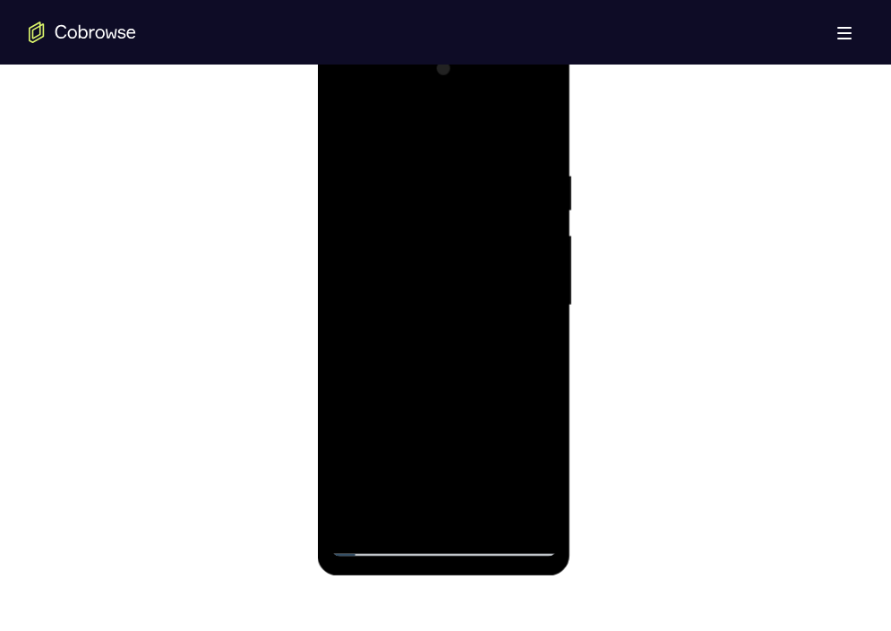
drag, startPoint x: 463, startPoint y: 374, endPoint x: 477, endPoint y: 166, distance: 209.2
click at [477, 166] on div at bounding box center [444, 306] width 226 height 502
drag, startPoint x: 456, startPoint y: 367, endPoint x: 455, endPoint y: 197, distance: 170.2
click at [455, 197] on div at bounding box center [444, 306] width 226 height 502
drag, startPoint x: 463, startPoint y: 371, endPoint x: 460, endPoint y: 159, distance: 212.3
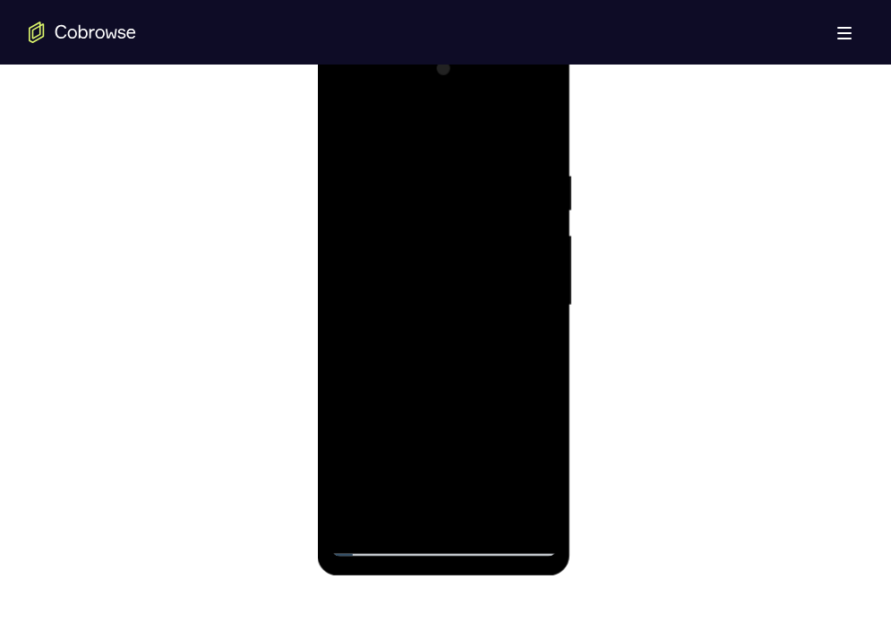
click at [460, 159] on div at bounding box center [444, 306] width 226 height 502
drag, startPoint x: 469, startPoint y: 363, endPoint x: 461, endPoint y: 194, distance: 169.5
click at [461, 194] on div at bounding box center [444, 306] width 226 height 502
drag, startPoint x: 462, startPoint y: 394, endPoint x: 452, endPoint y: 164, distance: 230.5
click at [452, 164] on div at bounding box center [444, 306] width 226 height 502
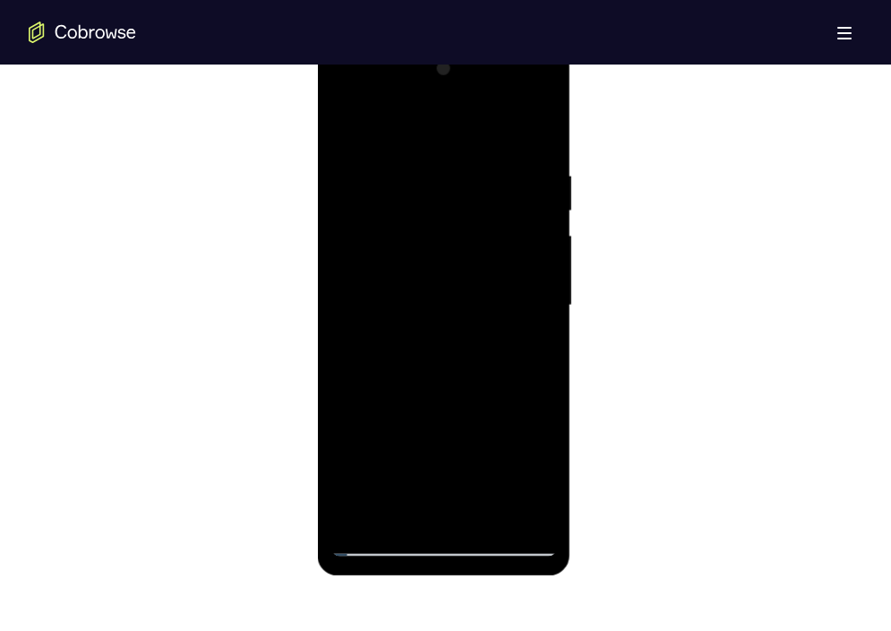
drag, startPoint x: 446, startPoint y: 372, endPoint x: 457, endPoint y: 281, distance: 91.1
click at [457, 281] on div at bounding box center [444, 306] width 226 height 502
drag, startPoint x: 447, startPoint y: 254, endPoint x: 454, endPoint y: 205, distance: 48.9
click at [454, 205] on div at bounding box center [444, 306] width 226 height 502
drag, startPoint x: 446, startPoint y: 334, endPoint x: 457, endPoint y: 162, distance: 172.3
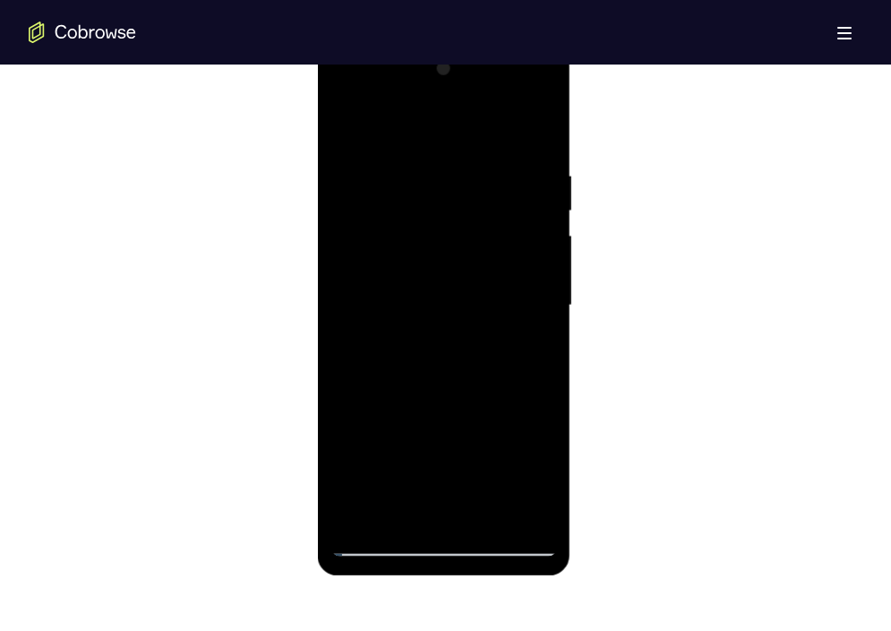
click at [457, 162] on div at bounding box center [444, 306] width 226 height 502
drag, startPoint x: 446, startPoint y: 362, endPoint x: 449, endPoint y: 164, distance: 198.0
click at [449, 164] on div at bounding box center [444, 306] width 226 height 502
drag, startPoint x: 462, startPoint y: 383, endPoint x: 458, endPoint y: 181, distance: 201.6
click at [458, 181] on div at bounding box center [444, 306] width 226 height 502
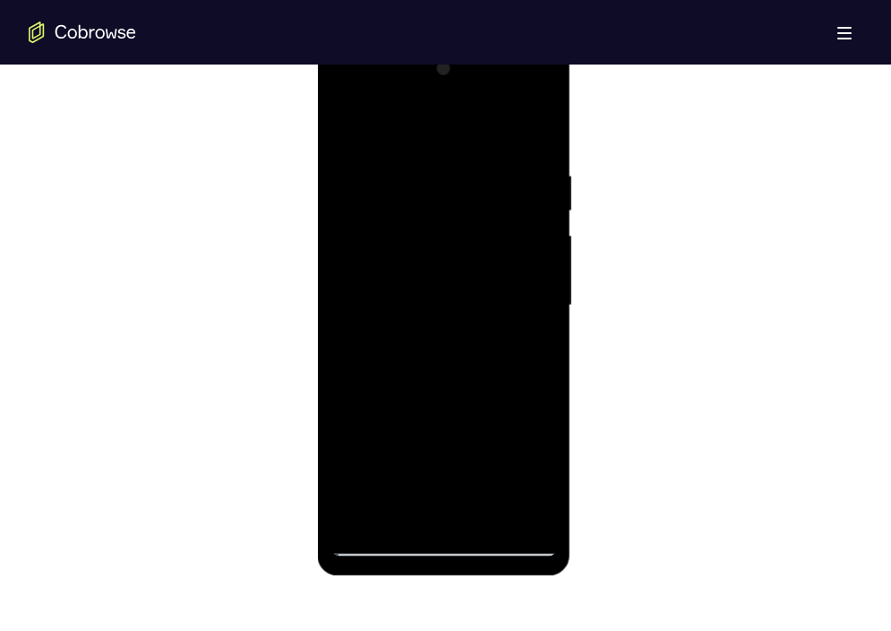
drag, startPoint x: 451, startPoint y: 391, endPoint x: 460, endPoint y: 172, distance: 219.7
click at [460, 172] on div at bounding box center [444, 306] width 226 height 502
drag, startPoint x: 465, startPoint y: 367, endPoint x: 475, endPoint y: 148, distance: 219.7
click at [475, 148] on div at bounding box center [444, 306] width 226 height 502
drag, startPoint x: 475, startPoint y: 345, endPoint x: 488, endPoint y: 150, distance: 195.8
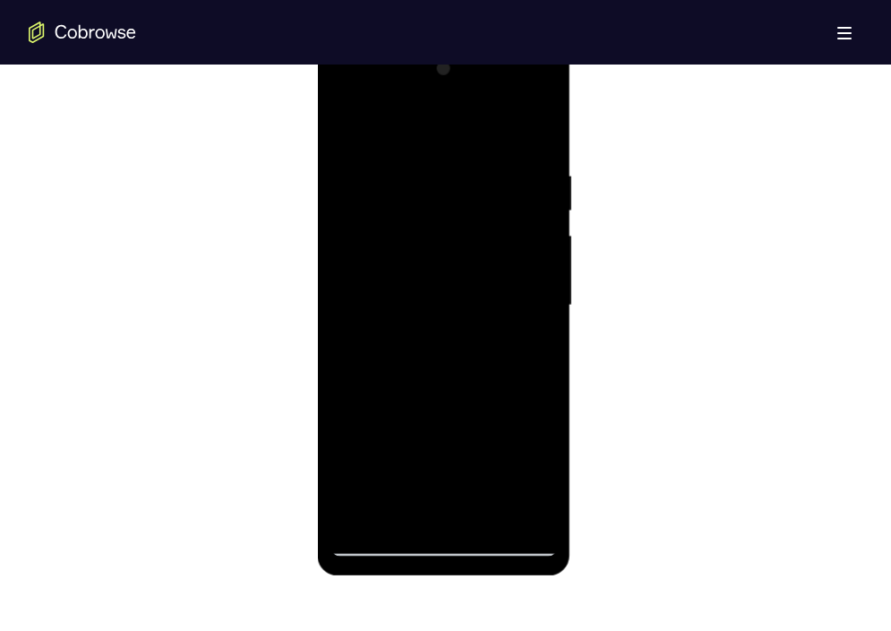
click at [488, 150] on div at bounding box center [444, 306] width 226 height 502
drag, startPoint x: 451, startPoint y: 368, endPoint x: 463, endPoint y: 249, distance: 119.8
click at [463, 249] on div at bounding box center [444, 306] width 226 height 502
